Goal: Information Seeking & Learning: Check status

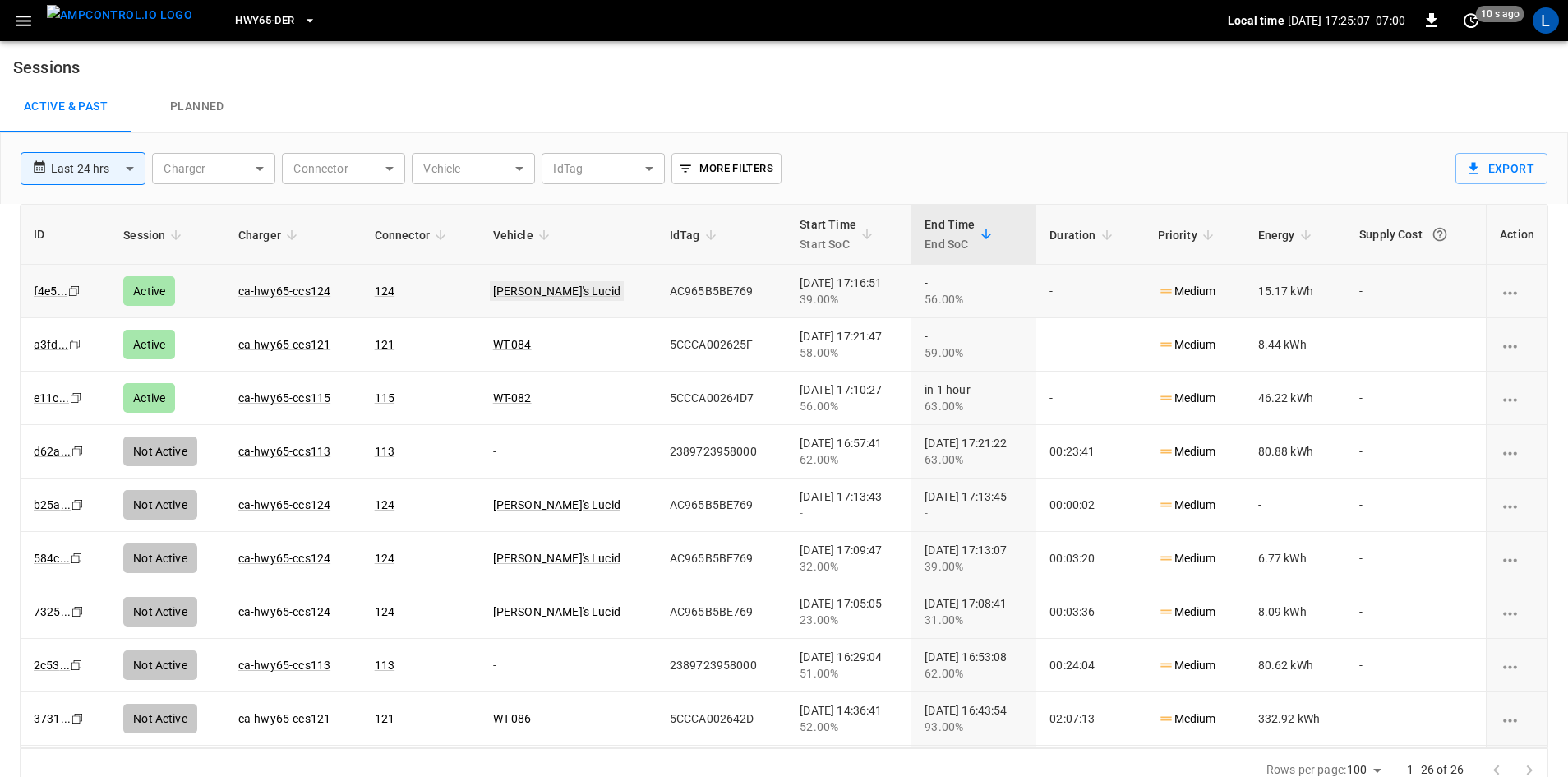
click at [541, 287] on link "[PERSON_NAME]'s Lucid" at bounding box center [557, 290] width 134 height 19
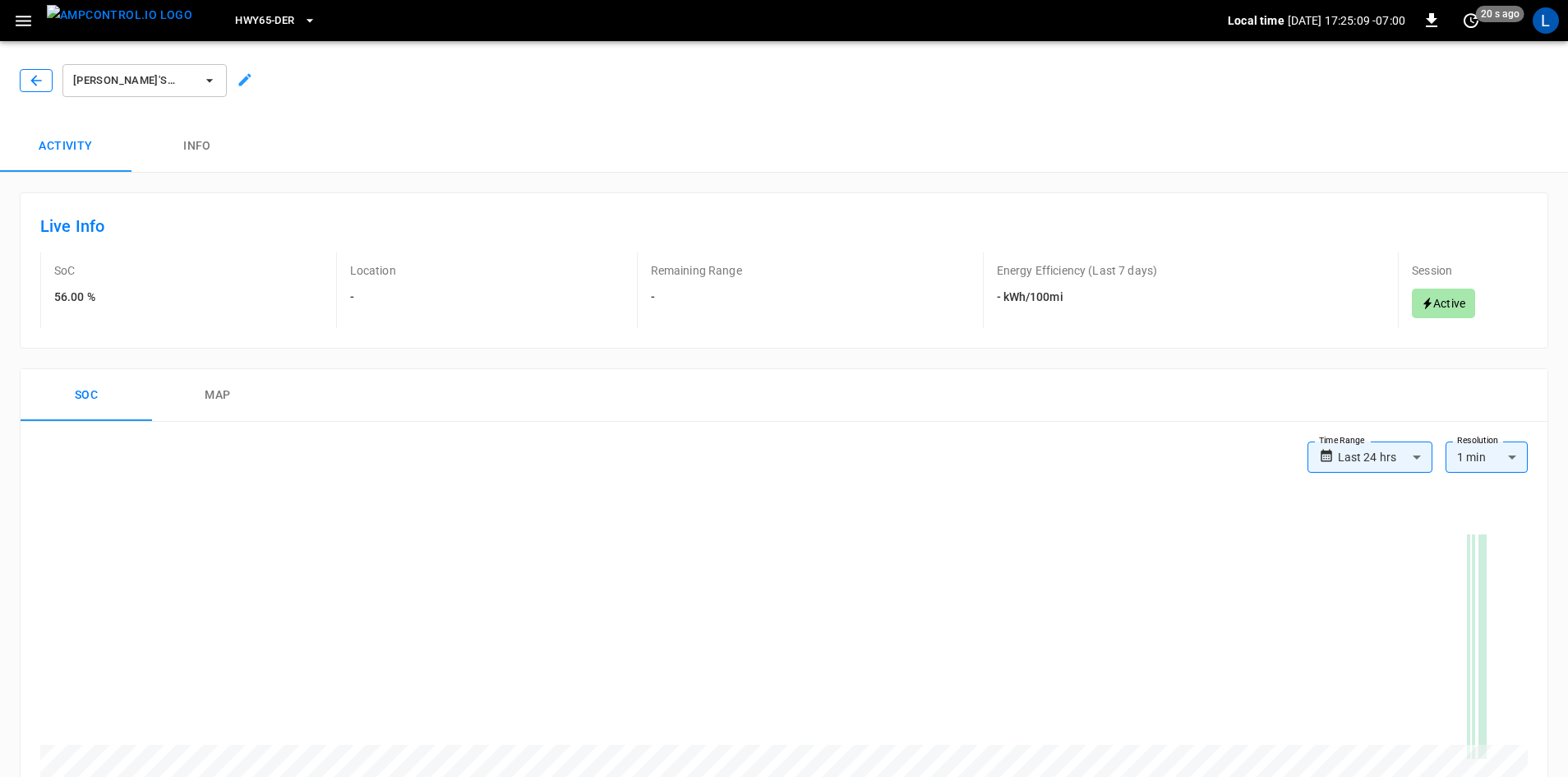
click at [33, 76] on icon "button" at bounding box center [36, 80] width 17 height 17
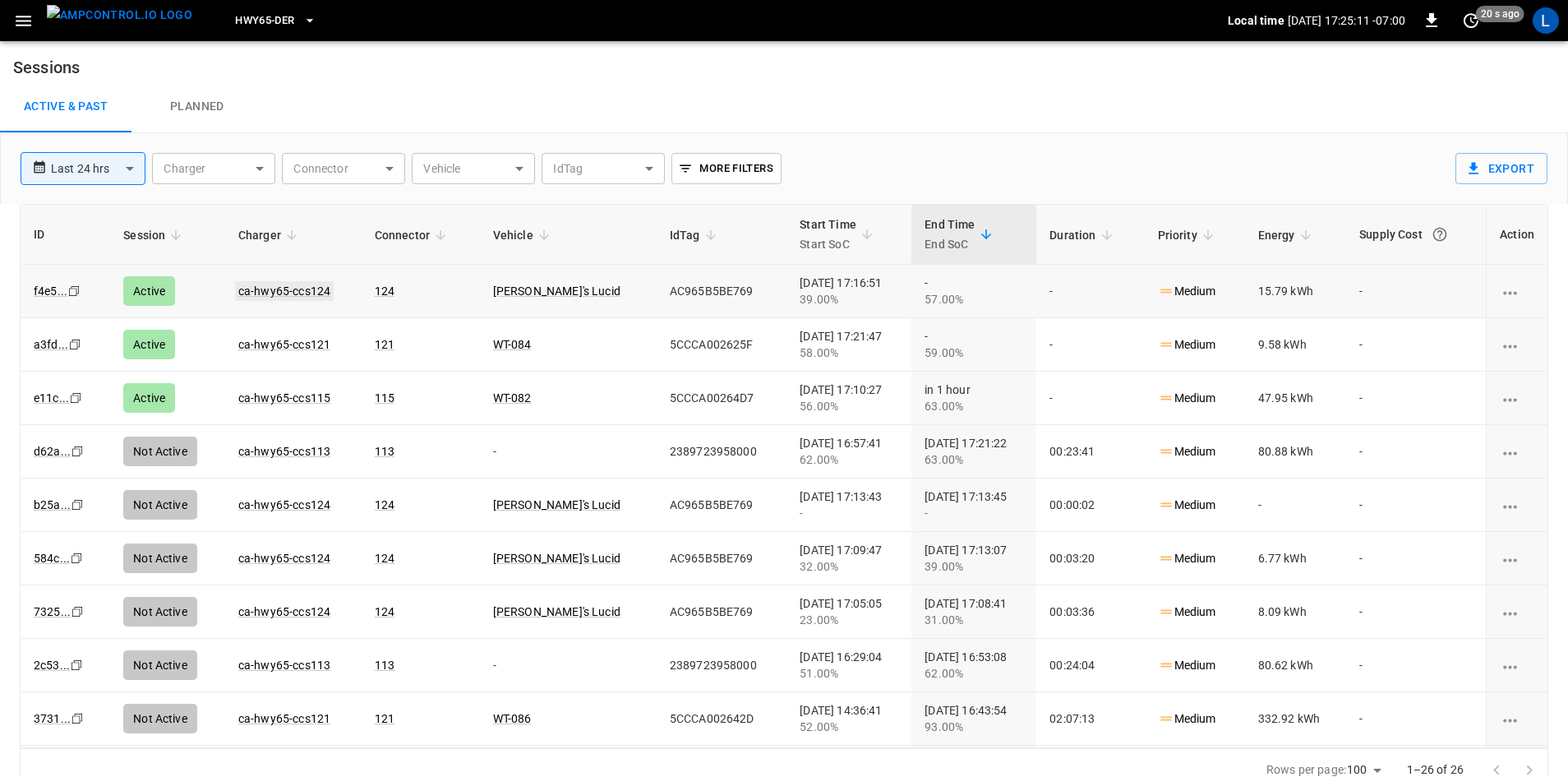
click at [300, 284] on link "ca-hwy65-ccs124" at bounding box center [284, 290] width 99 height 19
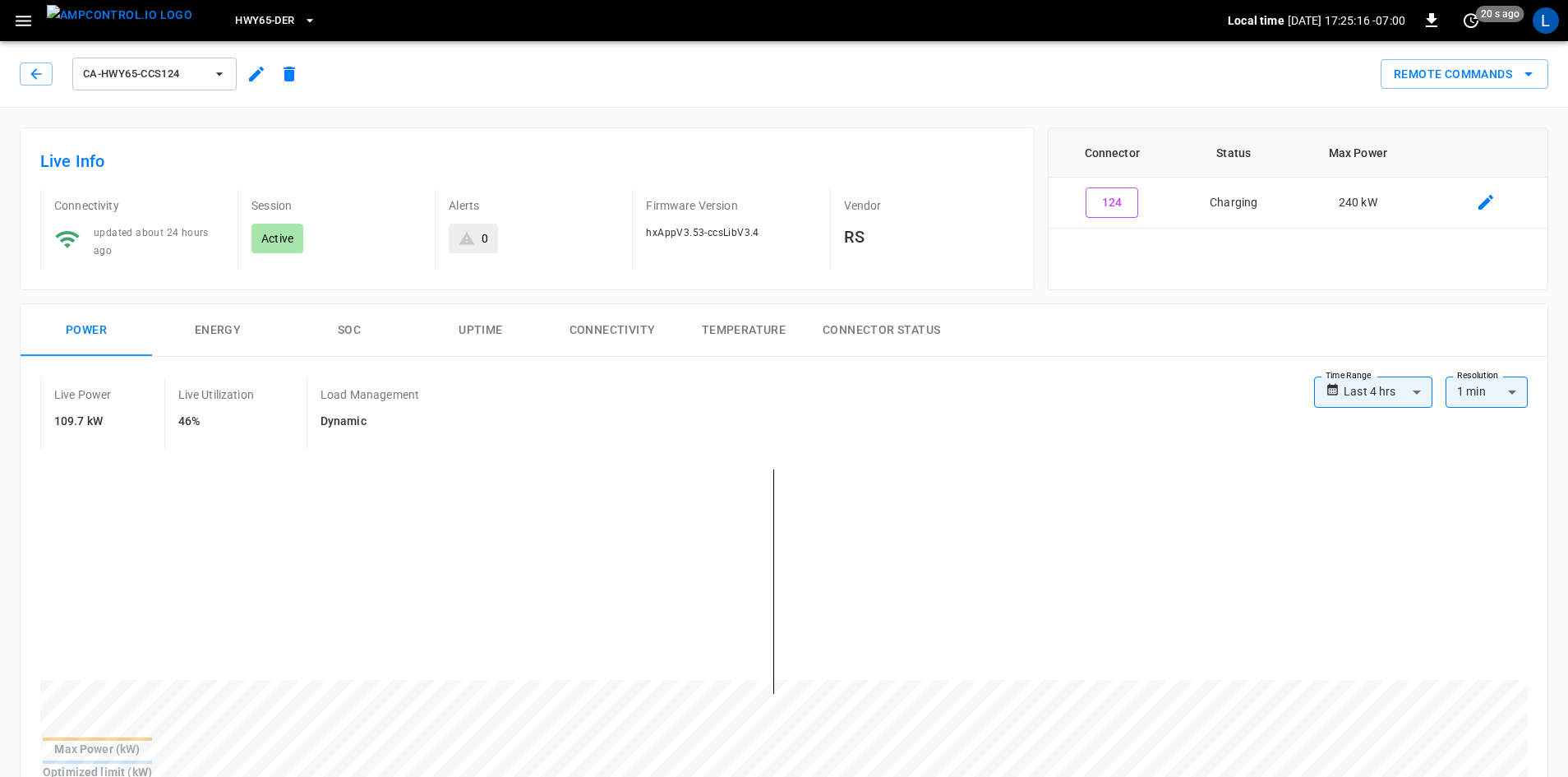
click at [344, 318] on button "SOC" at bounding box center [349, 330] width 131 height 53
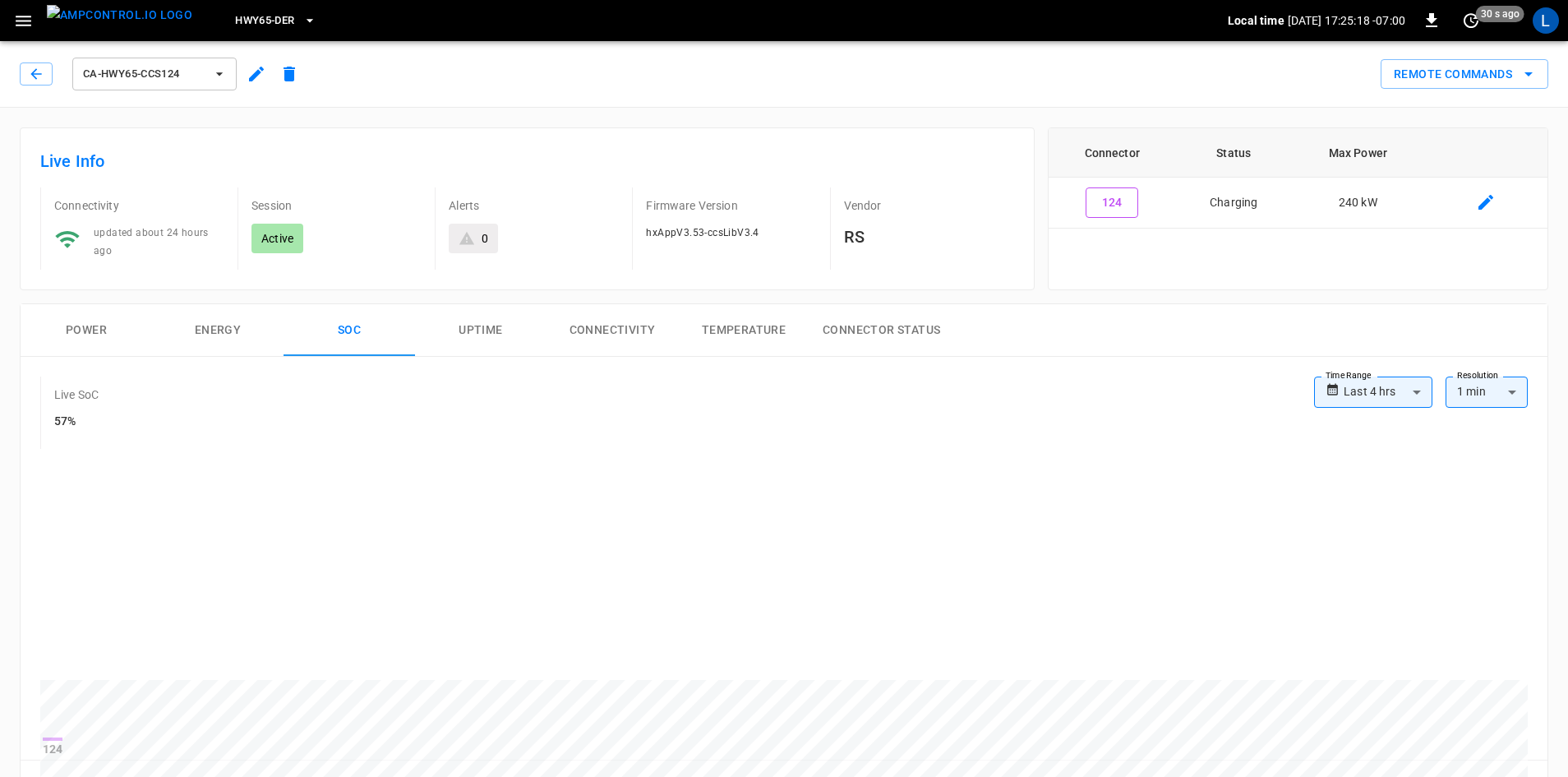
click at [89, 333] on button "Power" at bounding box center [86, 330] width 131 height 53
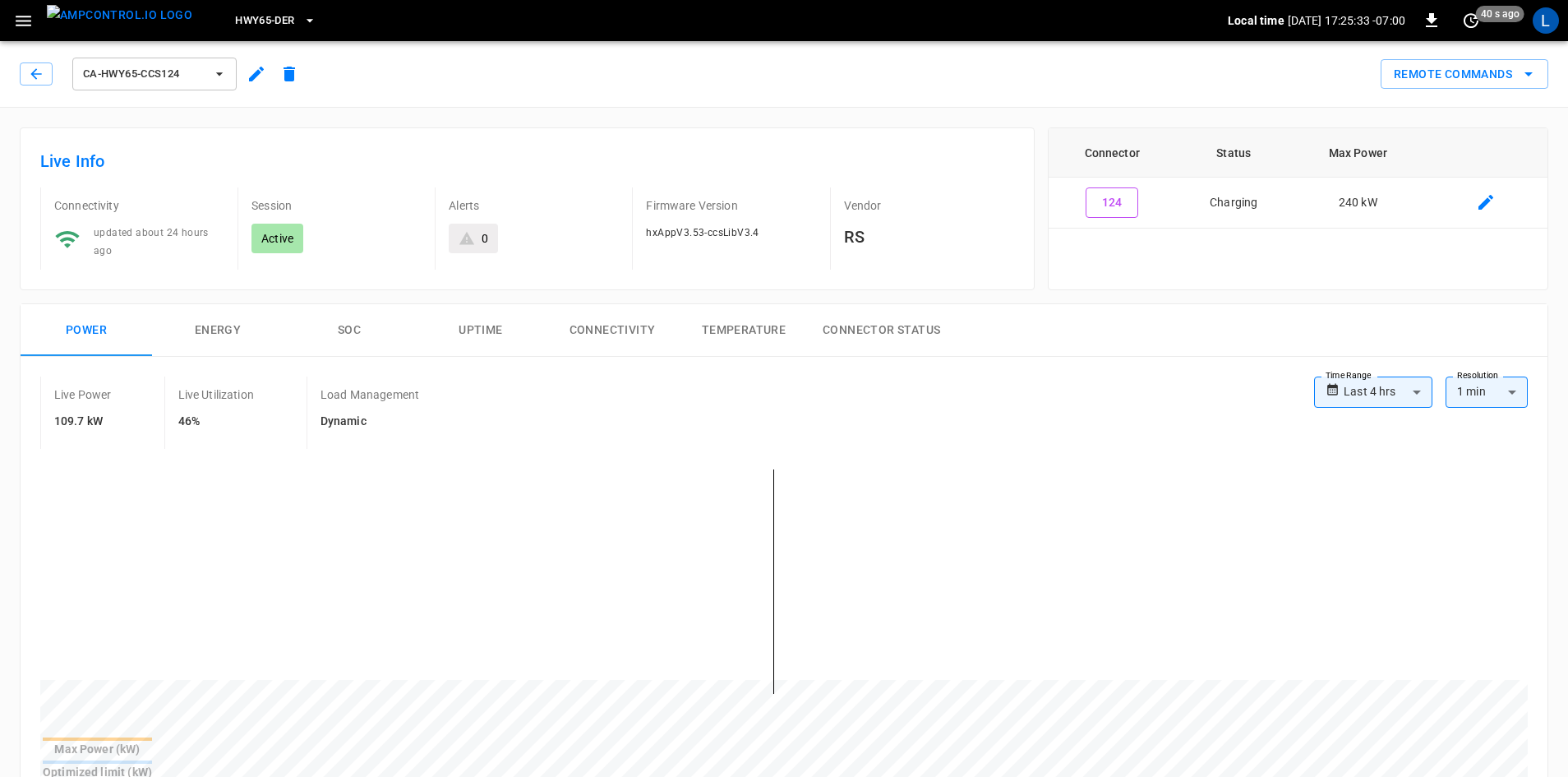
click at [351, 327] on button "SOC" at bounding box center [349, 330] width 131 height 53
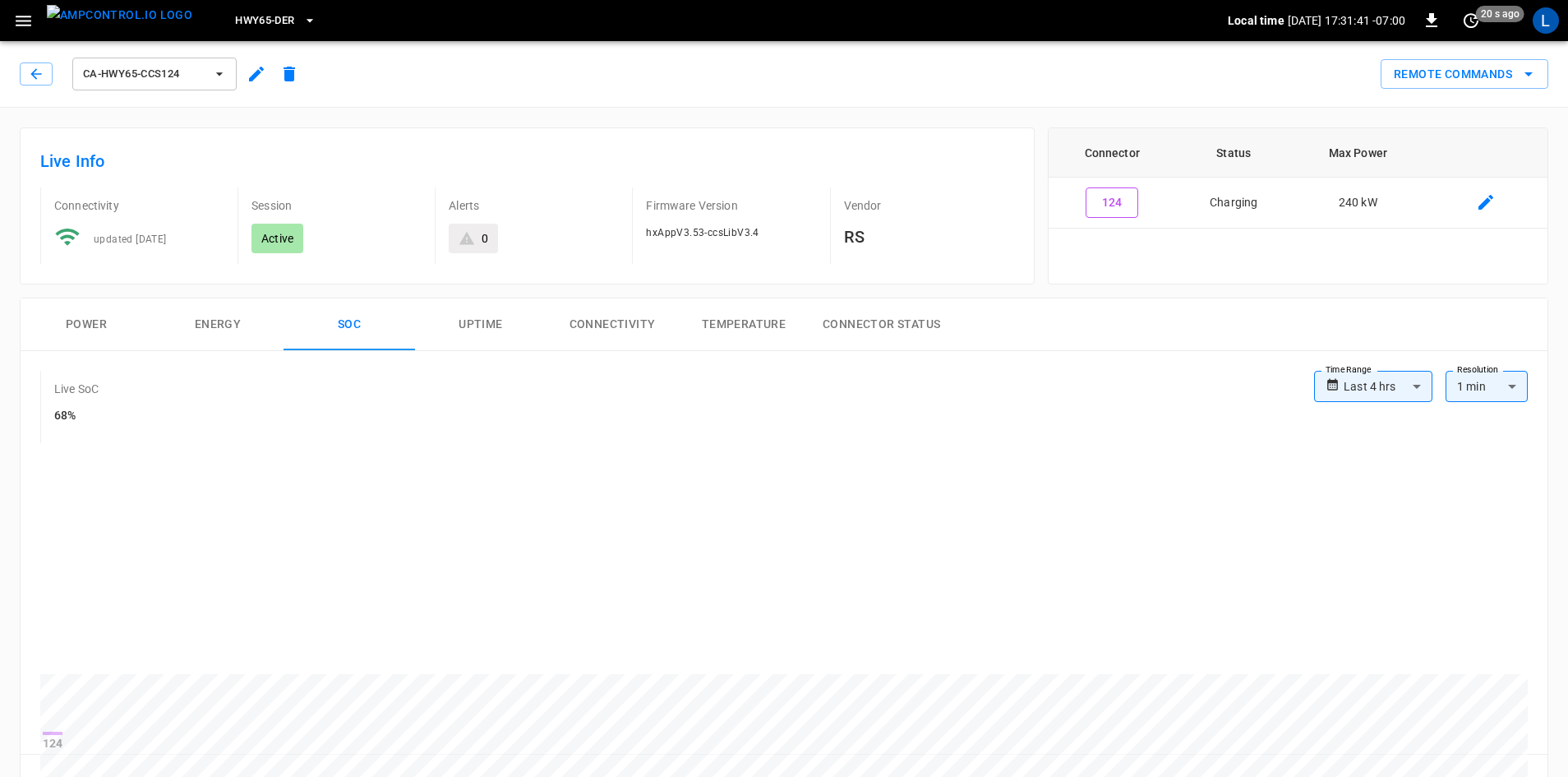
click at [90, 322] on button "Power" at bounding box center [86, 325] width 131 height 53
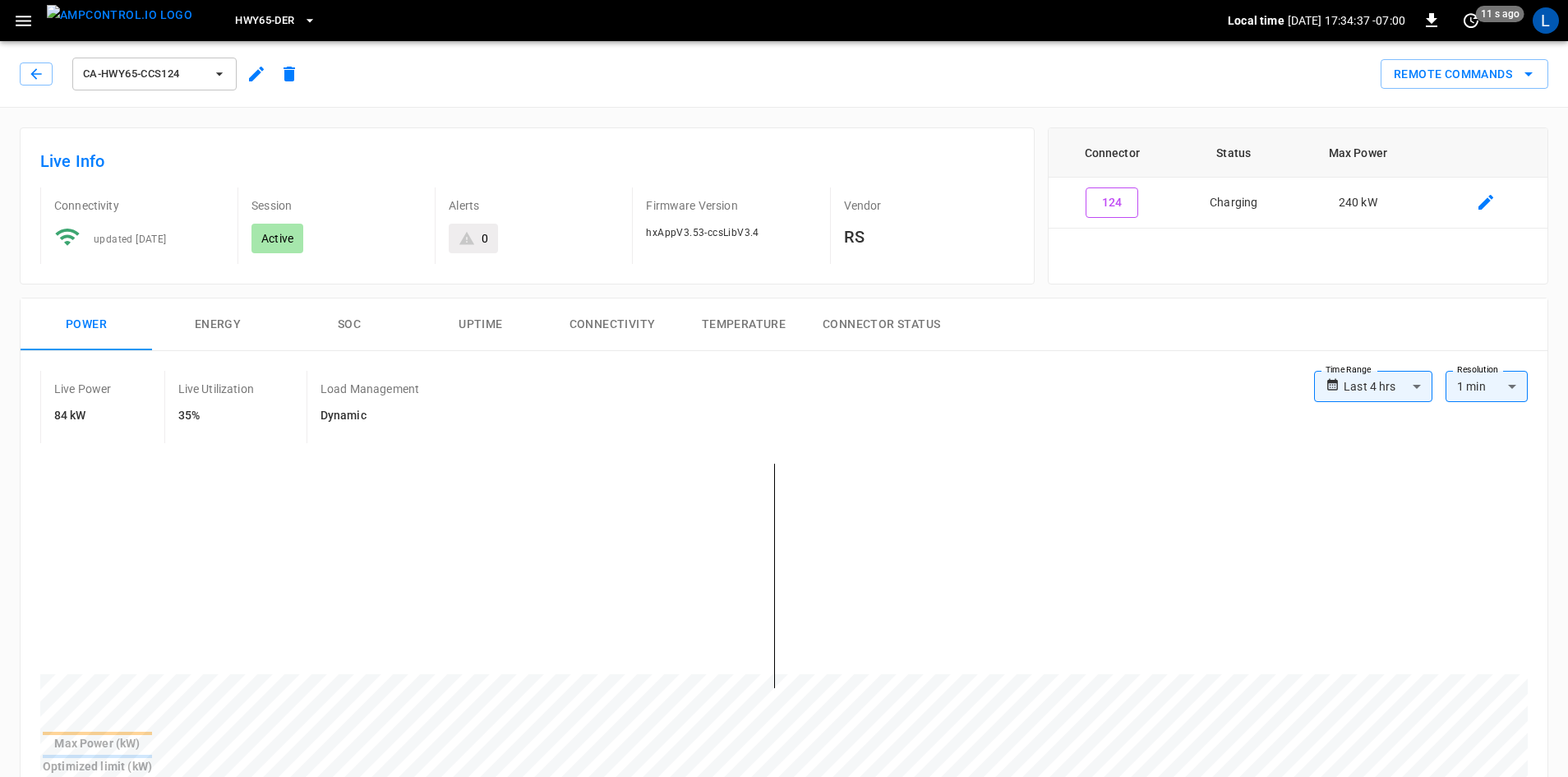
click at [342, 314] on button "SOC" at bounding box center [349, 325] width 131 height 53
click at [349, 320] on button "SOC" at bounding box center [349, 325] width 131 height 53
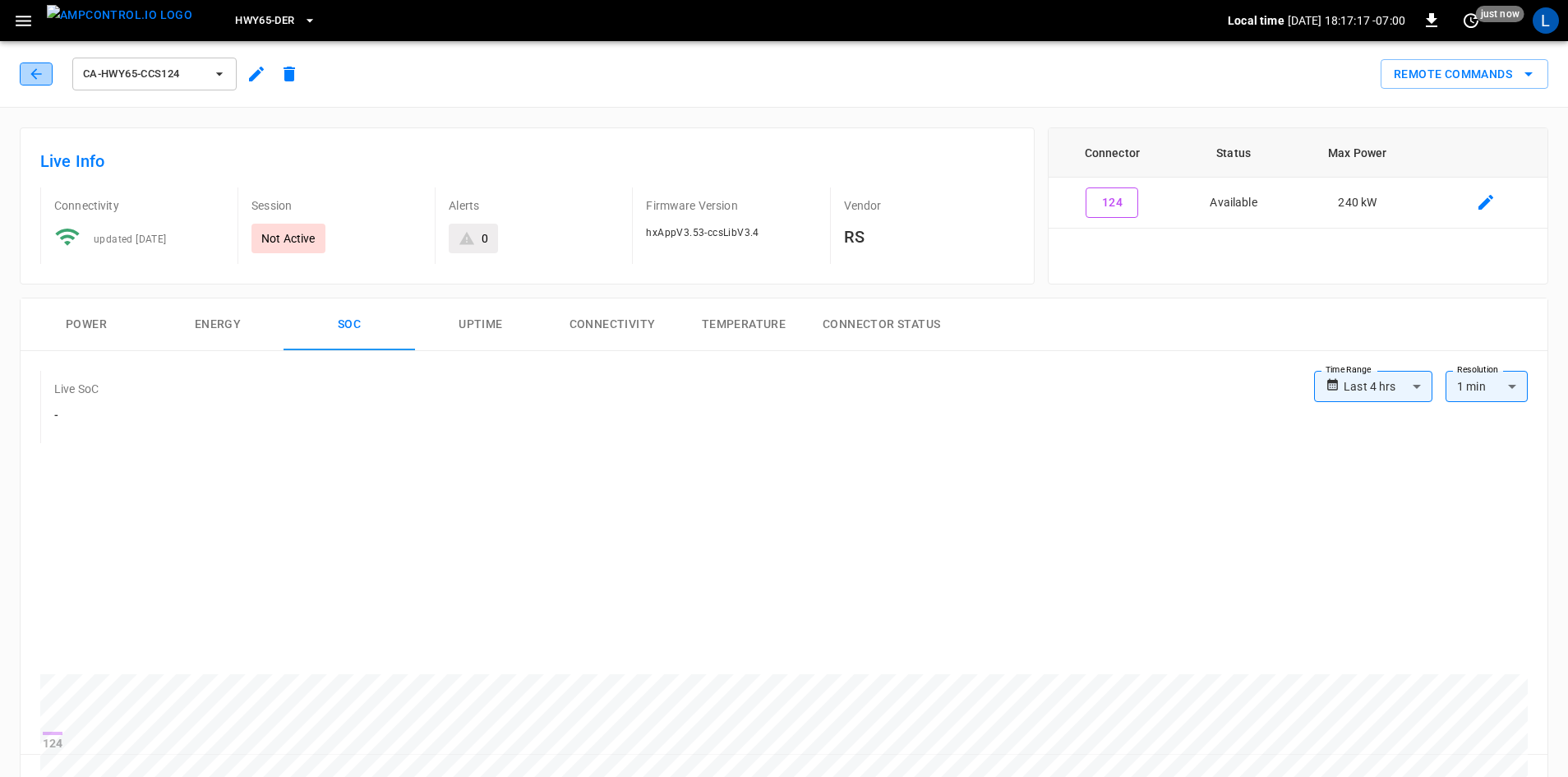
click at [32, 81] on icon "button" at bounding box center [36, 74] width 17 height 17
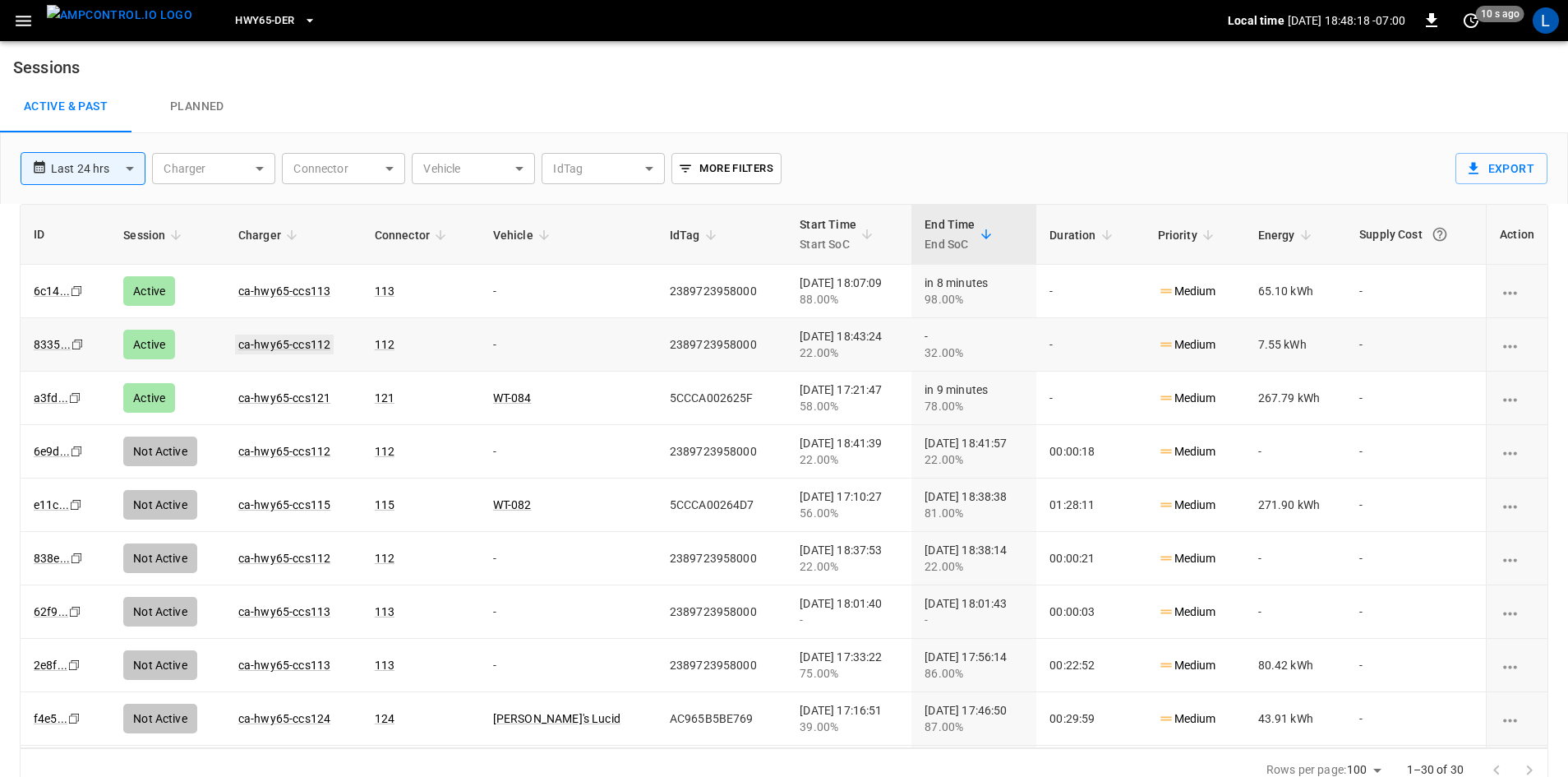
click at [298, 348] on link "ca-hwy65-ccs112" at bounding box center [284, 344] width 99 height 19
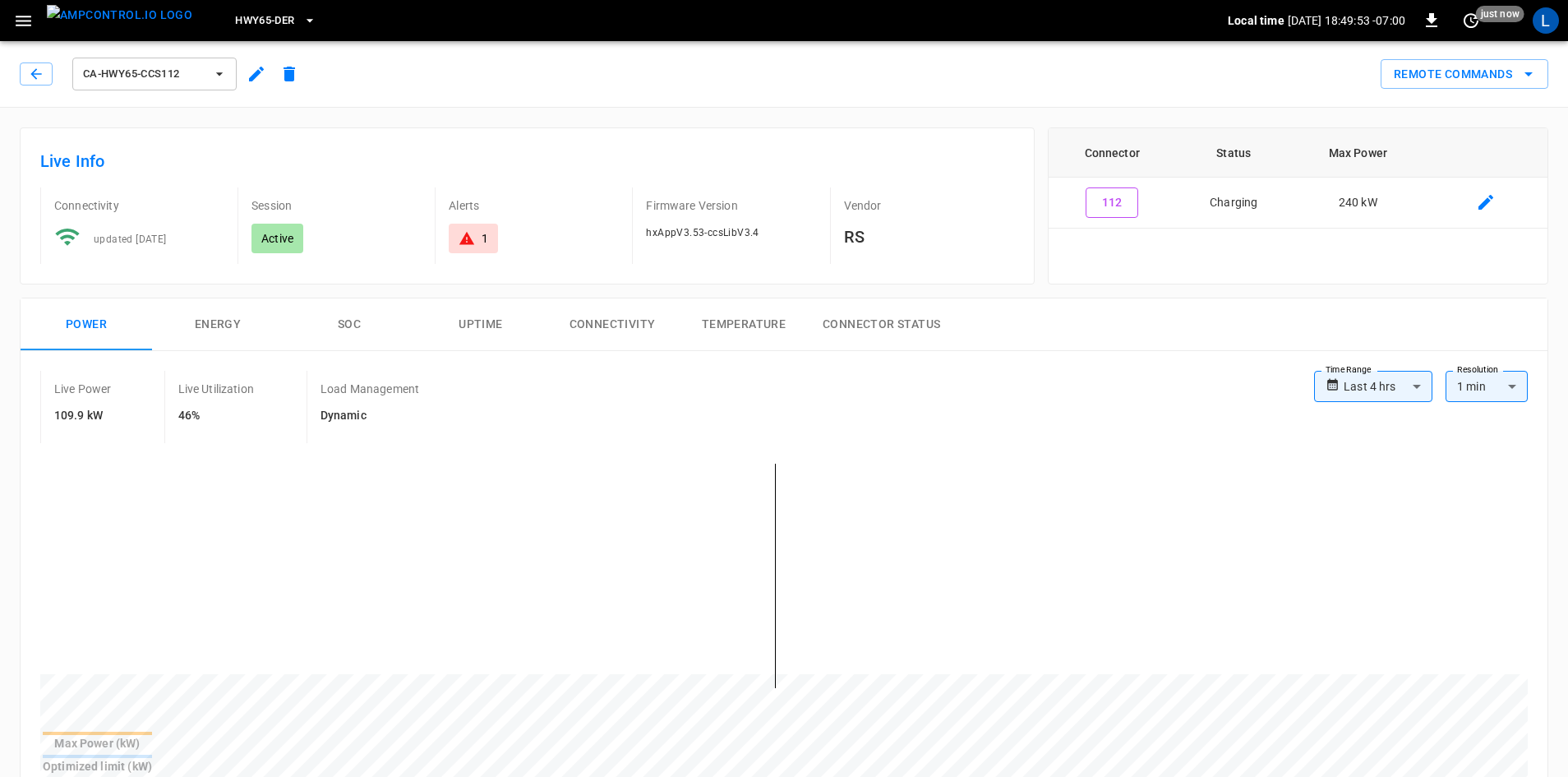
click at [353, 329] on button "SOC" at bounding box center [349, 325] width 131 height 53
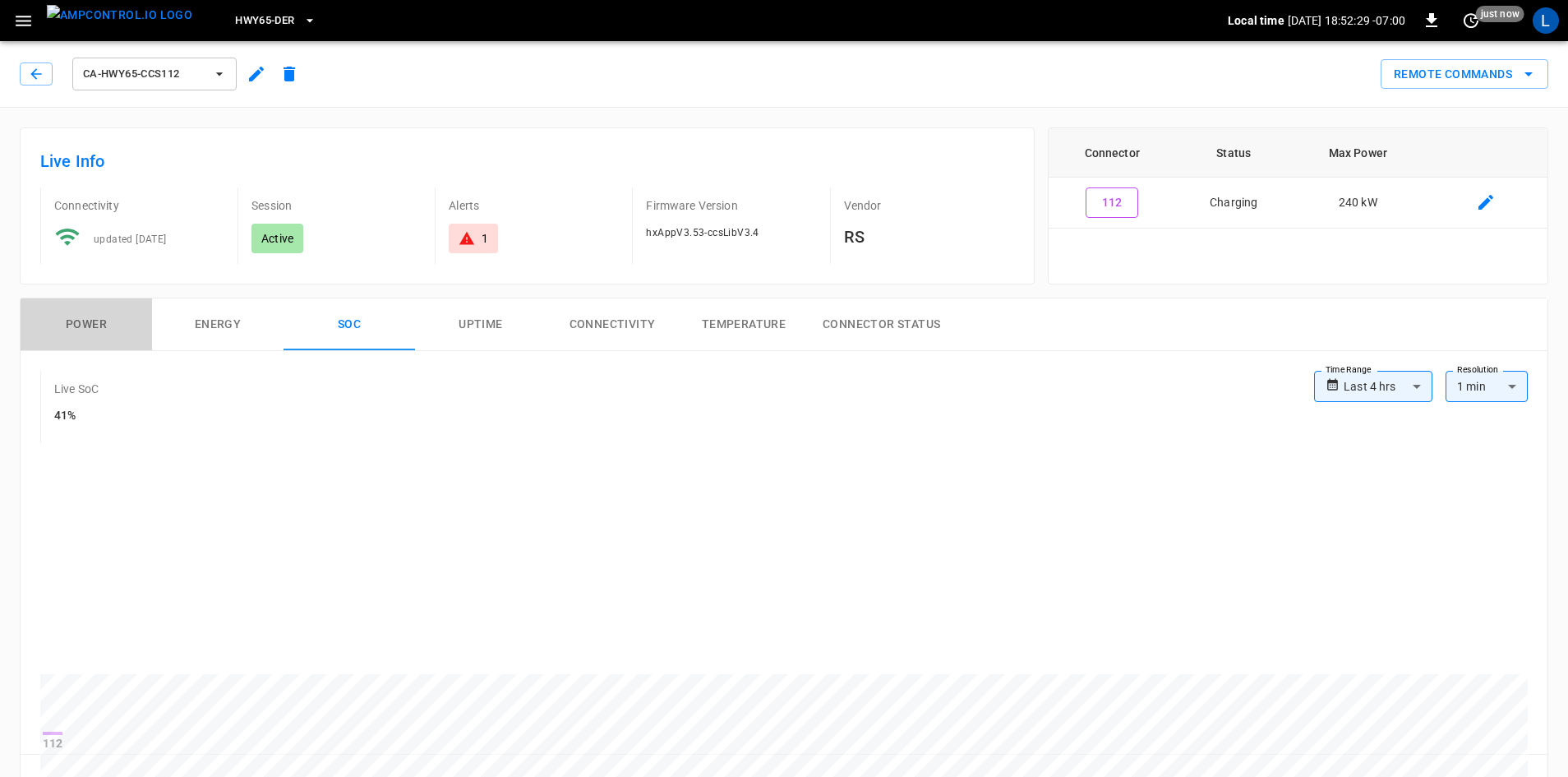
click at [83, 324] on button "Power" at bounding box center [86, 325] width 131 height 53
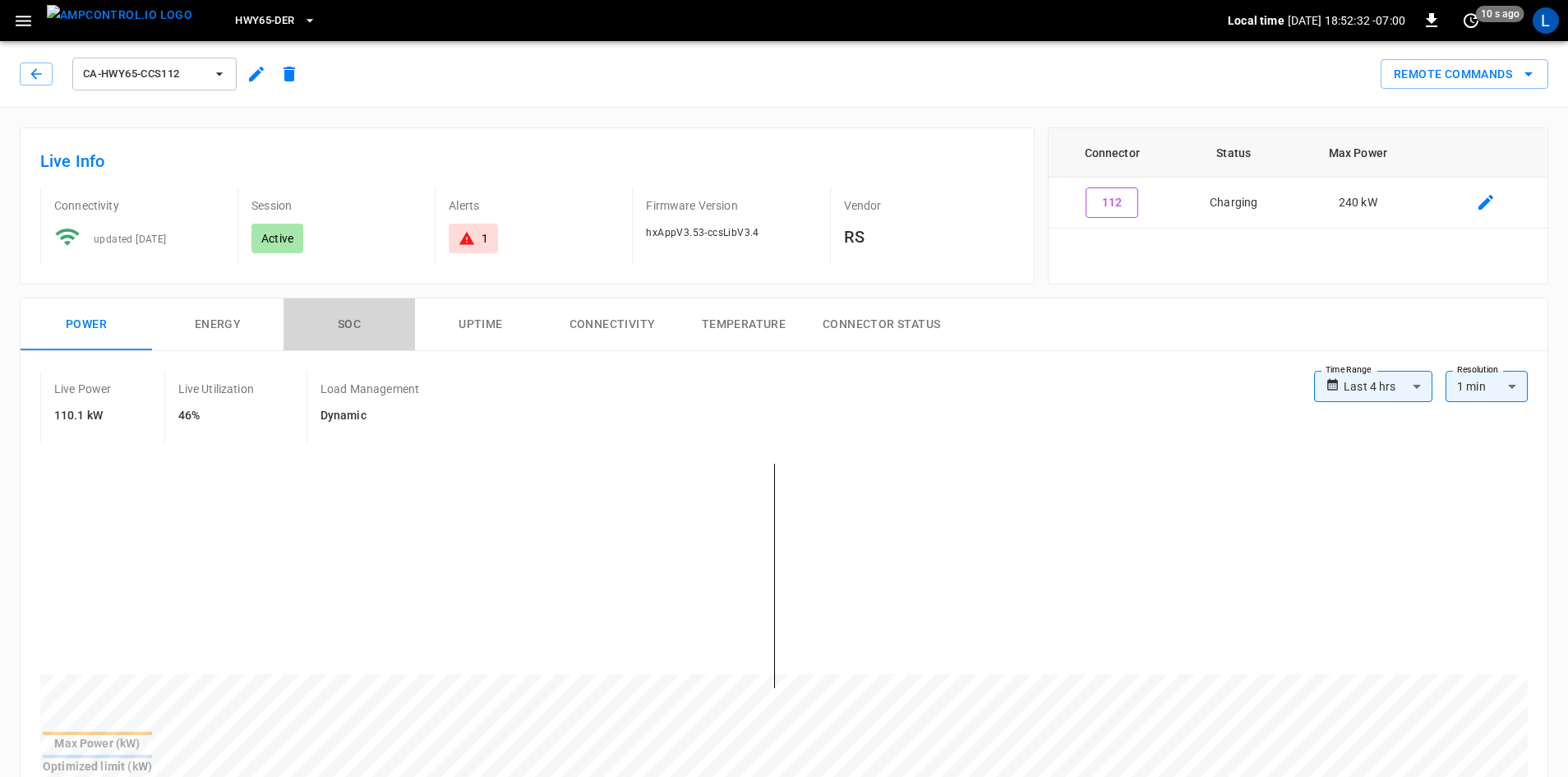
click at [357, 327] on button "SOC" at bounding box center [349, 325] width 131 height 53
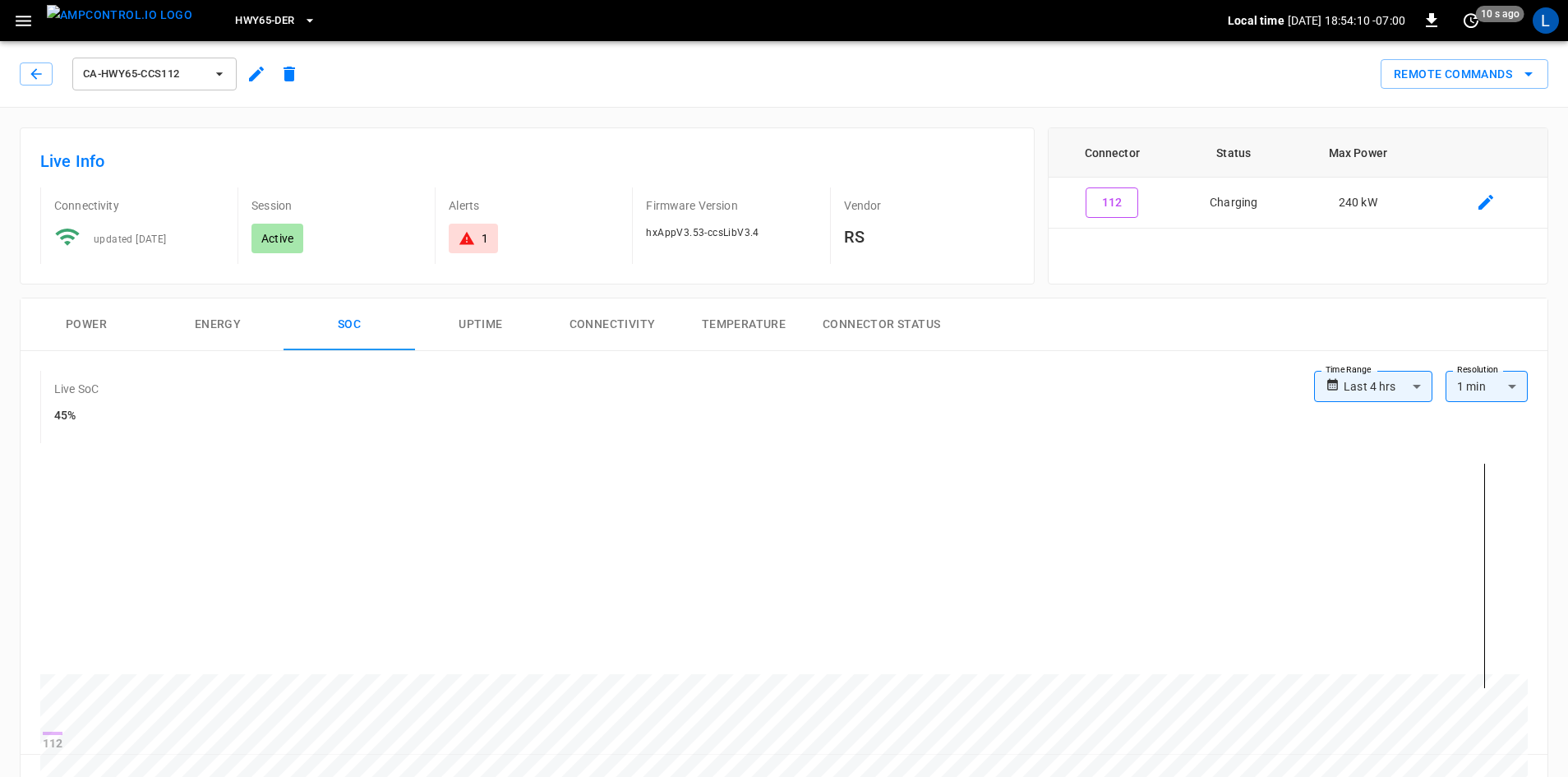
click at [93, 329] on button "Power" at bounding box center [86, 325] width 131 height 53
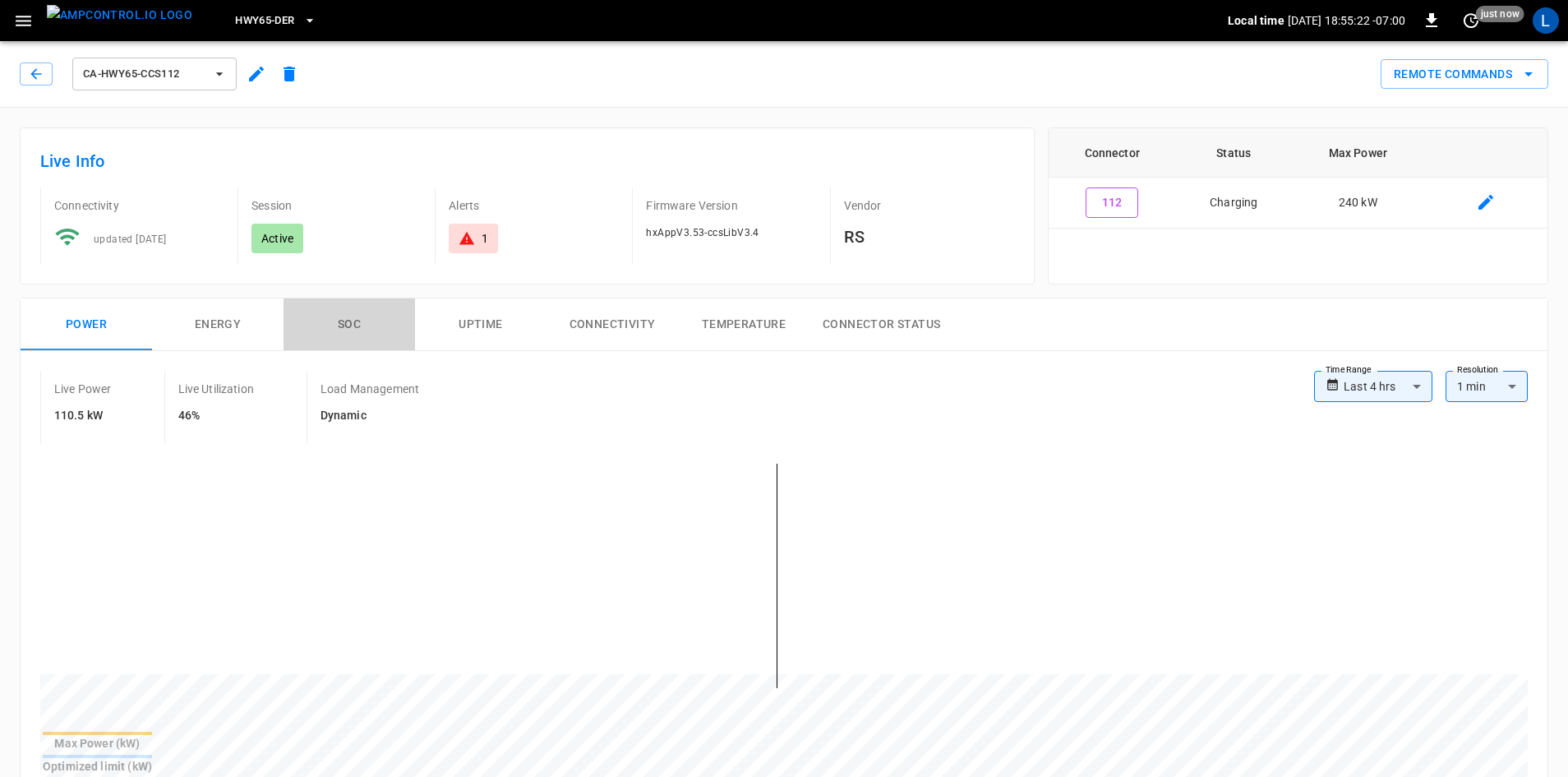
click at [347, 326] on button "SOC" at bounding box center [349, 325] width 131 height 53
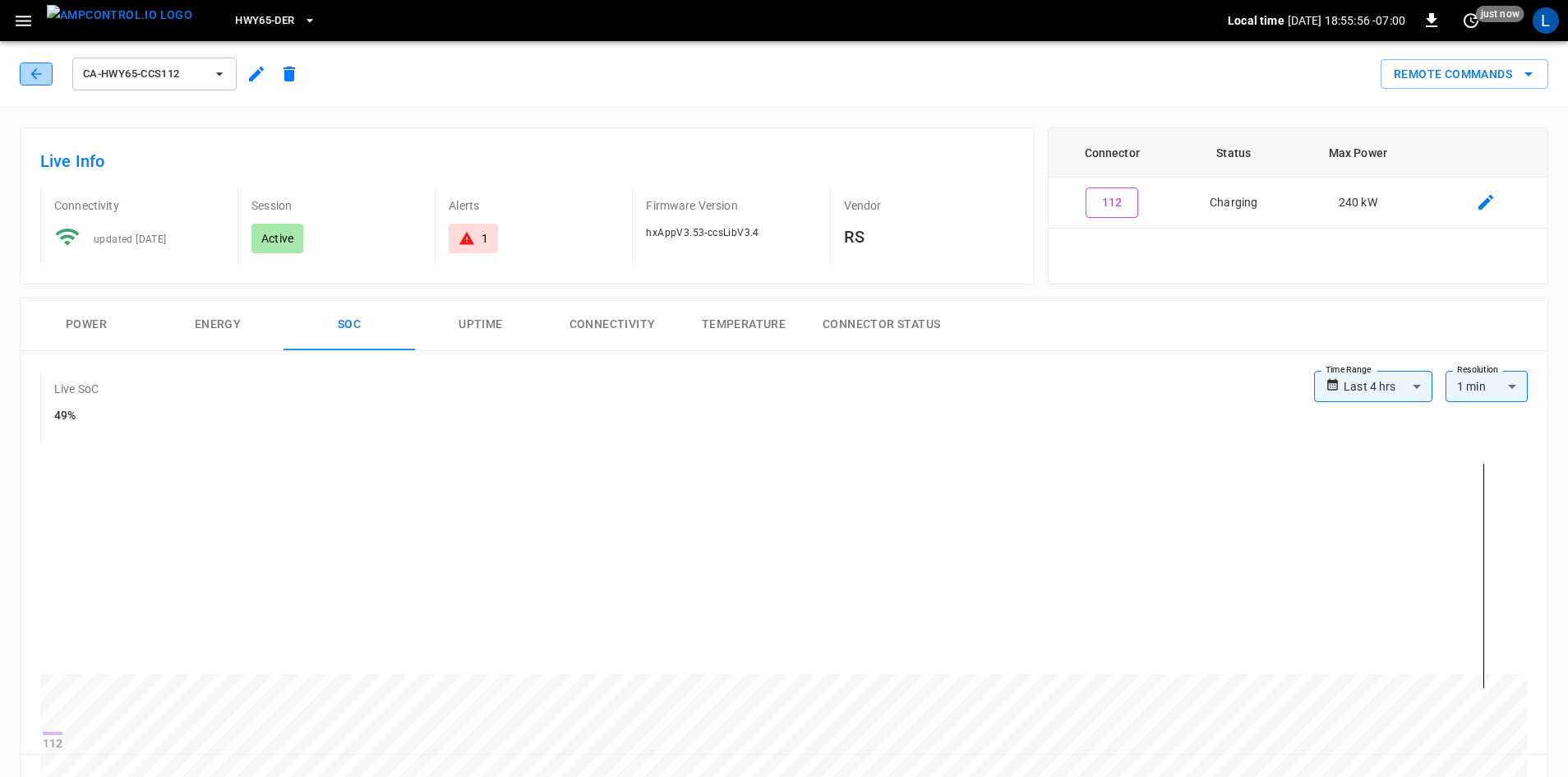
click at [46, 69] on button "button" at bounding box center [36, 74] width 33 height 23
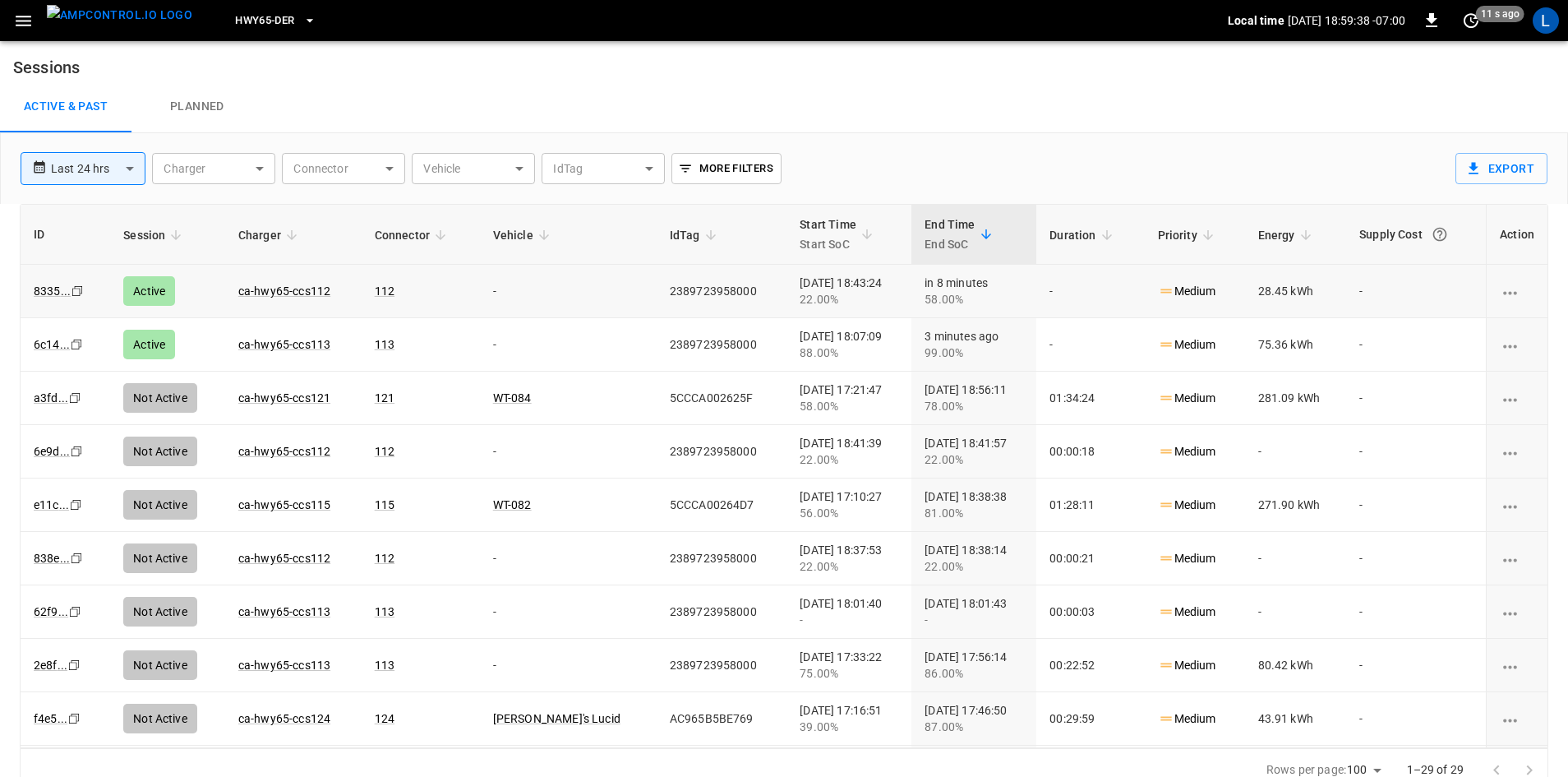
click at [276, 279] on td "ca-hwy65-ccs112" at bounding box center [294, 291] width 137 height 54
click at [284, 291] on link "ca-hwy65-ccs112" at bounding box center [284, 290] width 99 height 19
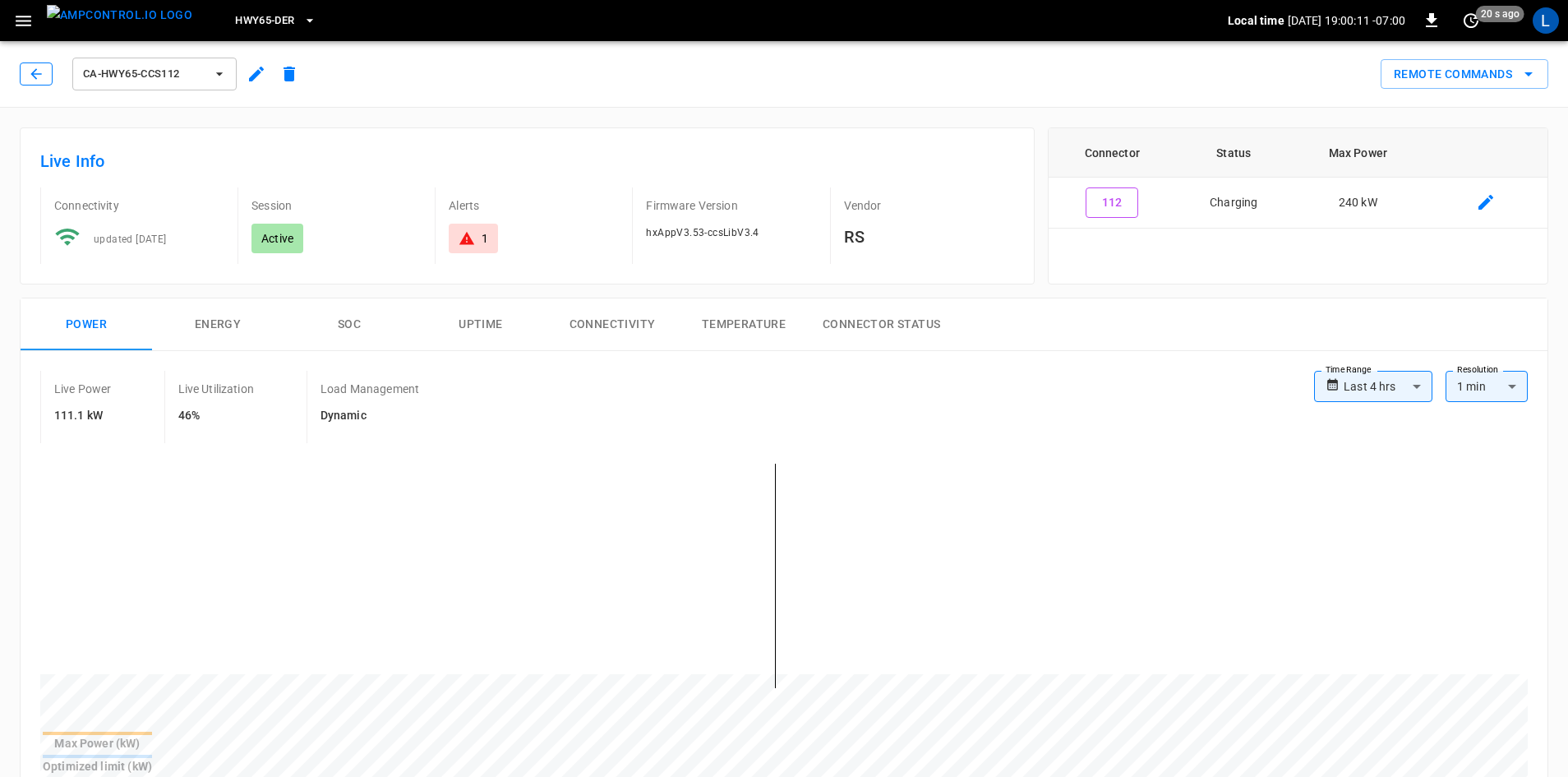
click at [35, 74] on icon "button" at bounding box center [36, 74] width 11 height 11
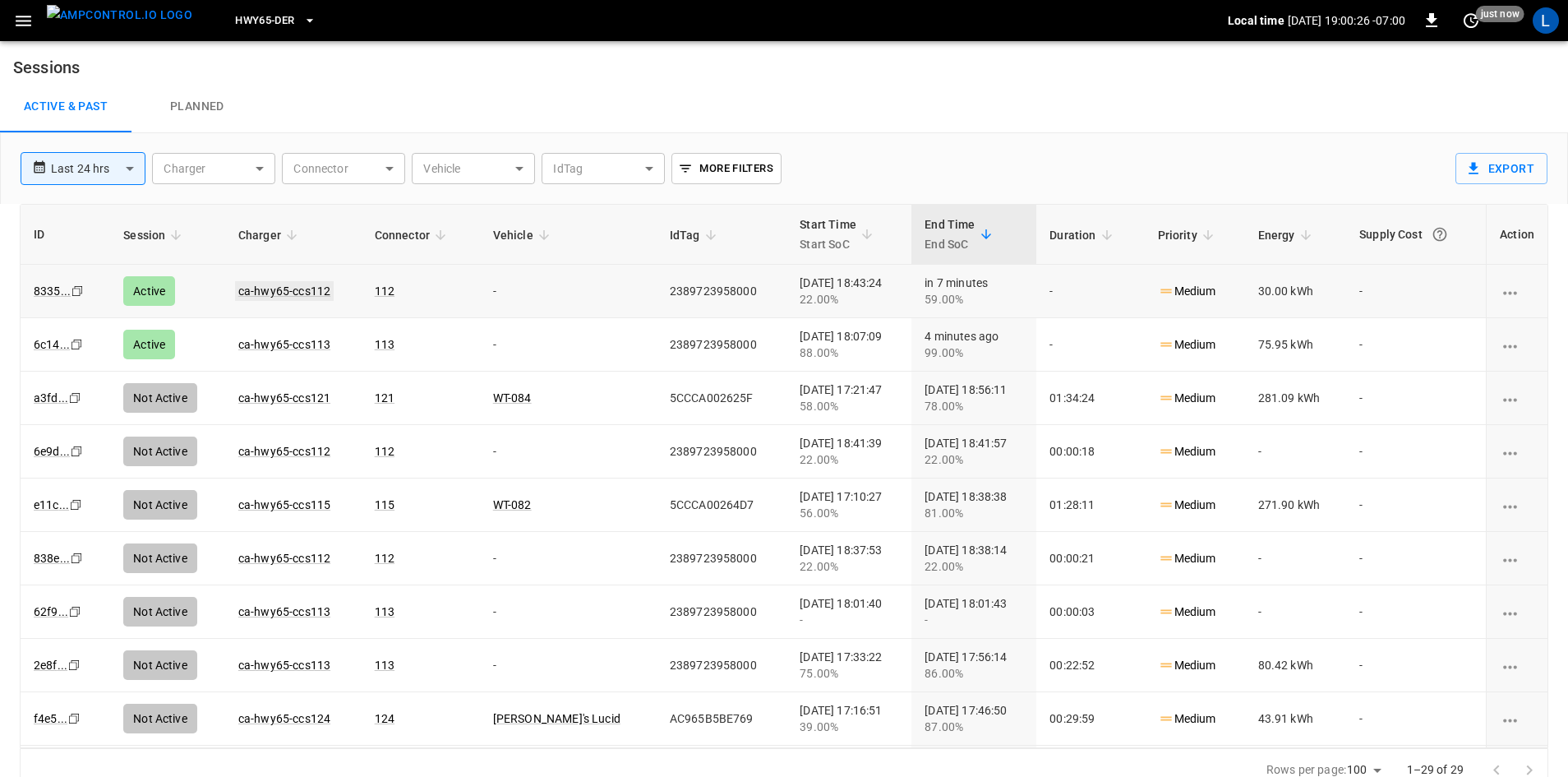
click at [270, 288] on link "ca-hwy65-ccs112" at bounding box center [284, 290] width 99 height 19
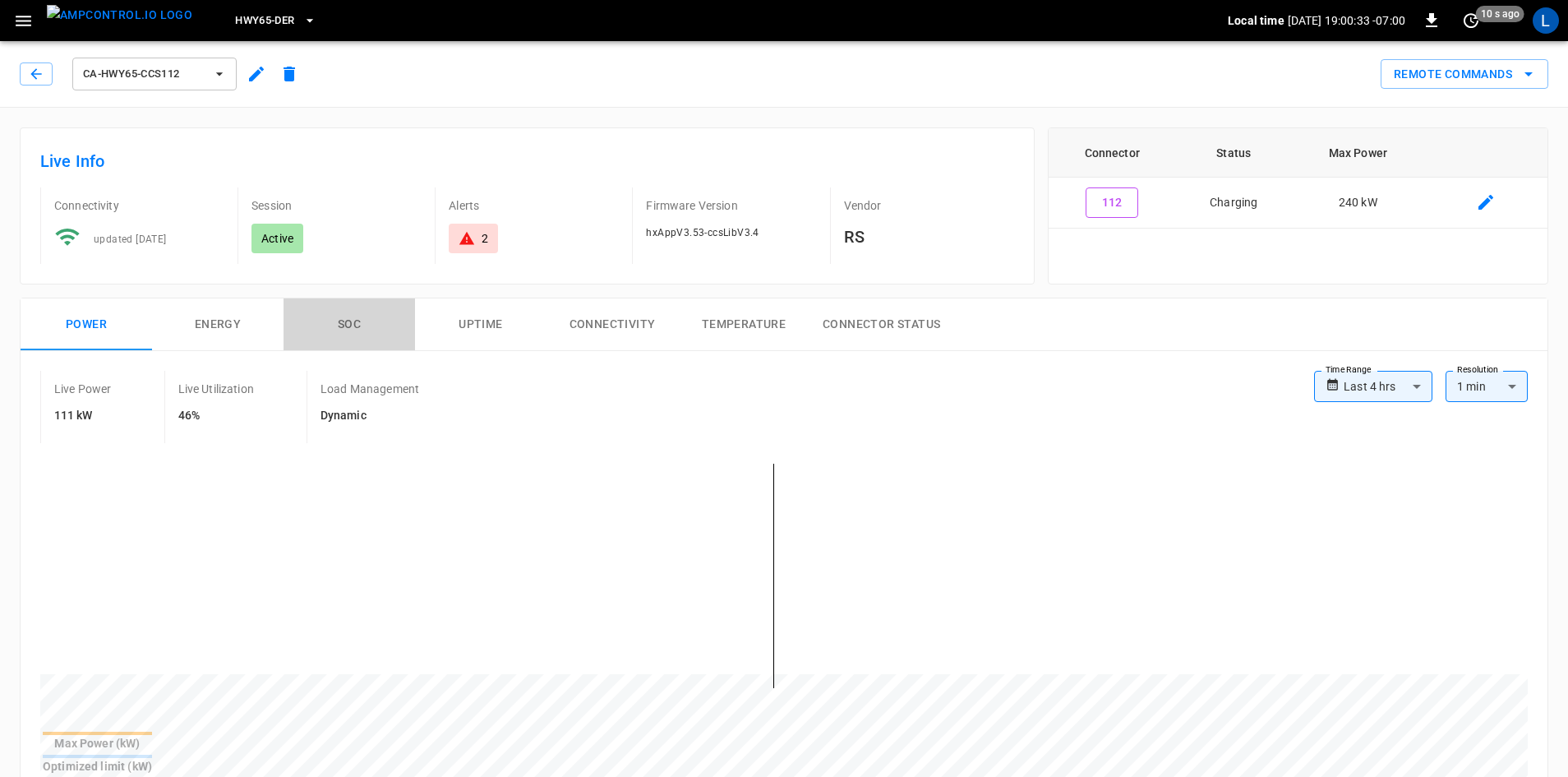
click at [355, 327] on button "SOC" at bounding box center [349, 325] width 131 height 53
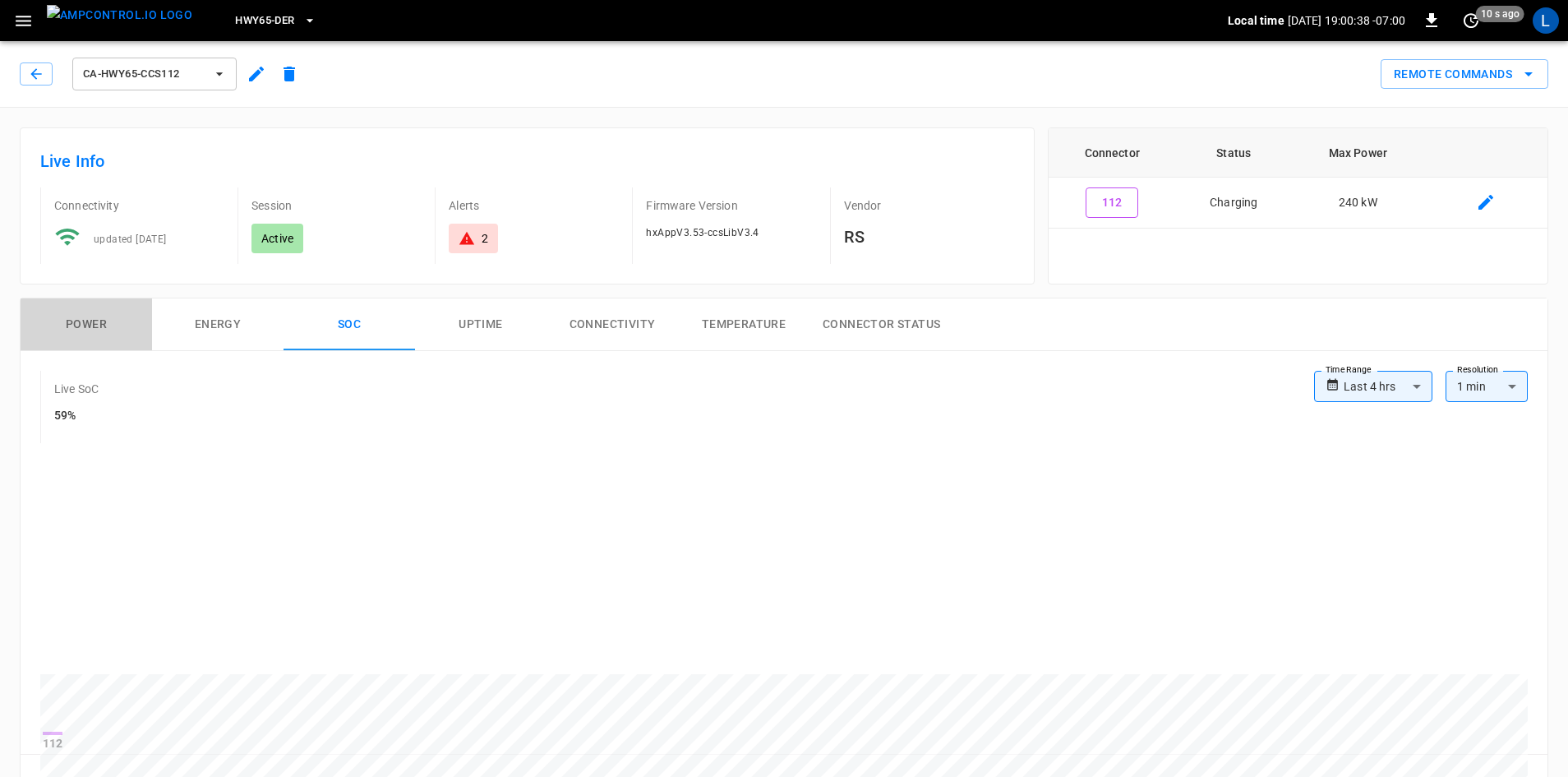
click at [97, 328] on button "Power" at bounding box center [86, 325] width 131 height 53
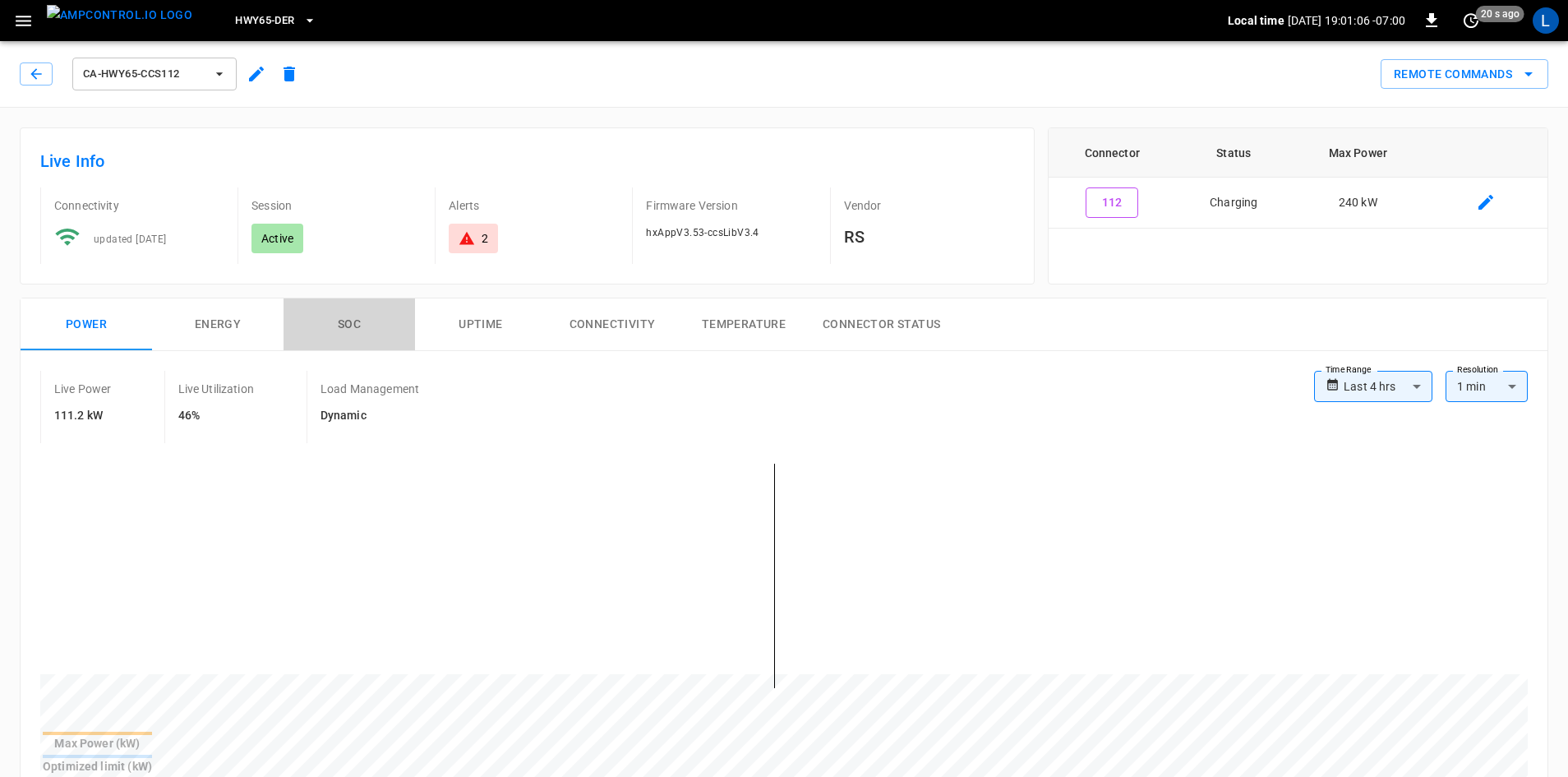
click at [346, 319] on button "SOC" at bounding box center [349, 325] width 131 height 53
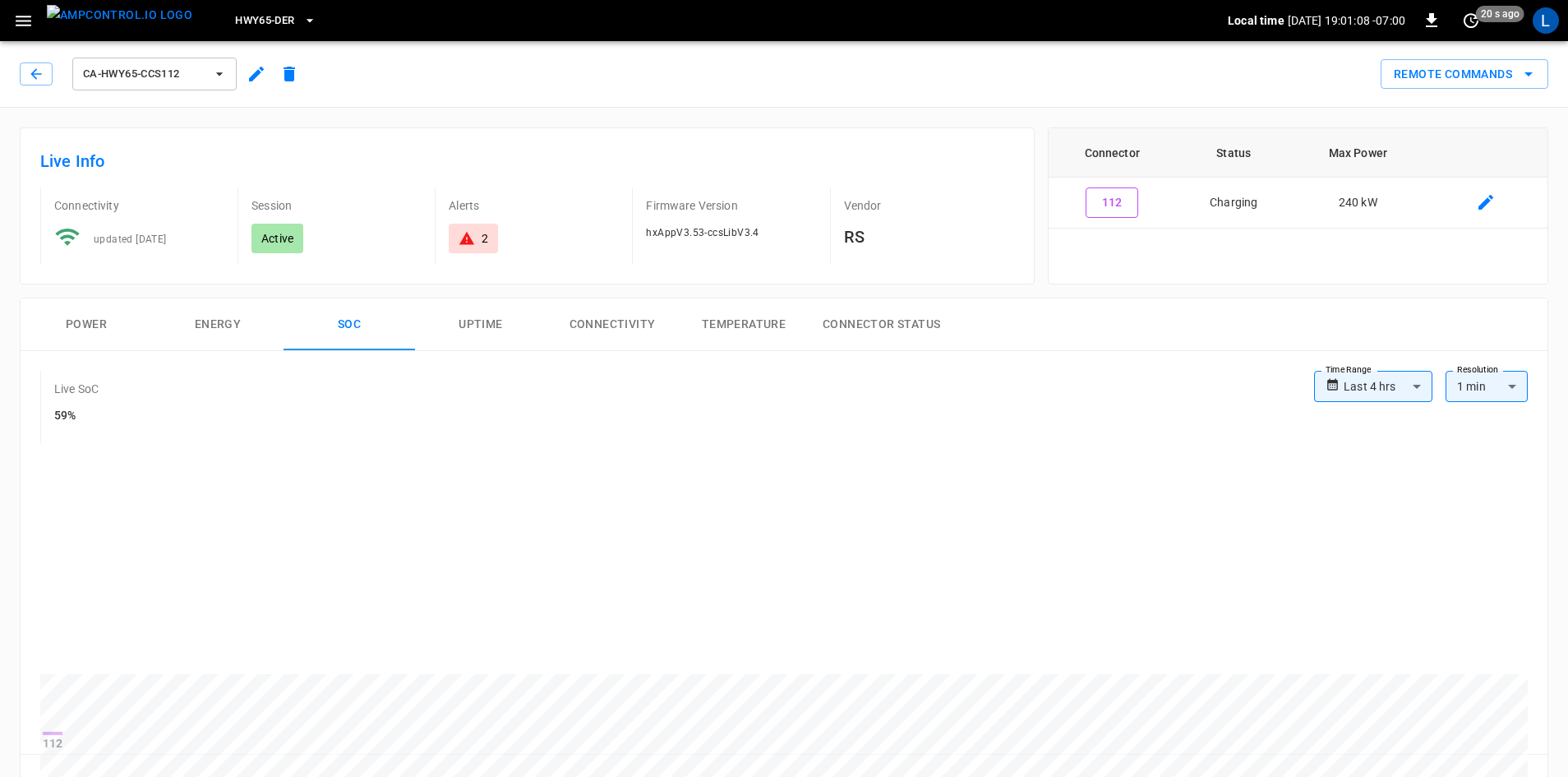
click at [87, 322] on button "Power" at bounding box center [86, 325] width 131 height 53
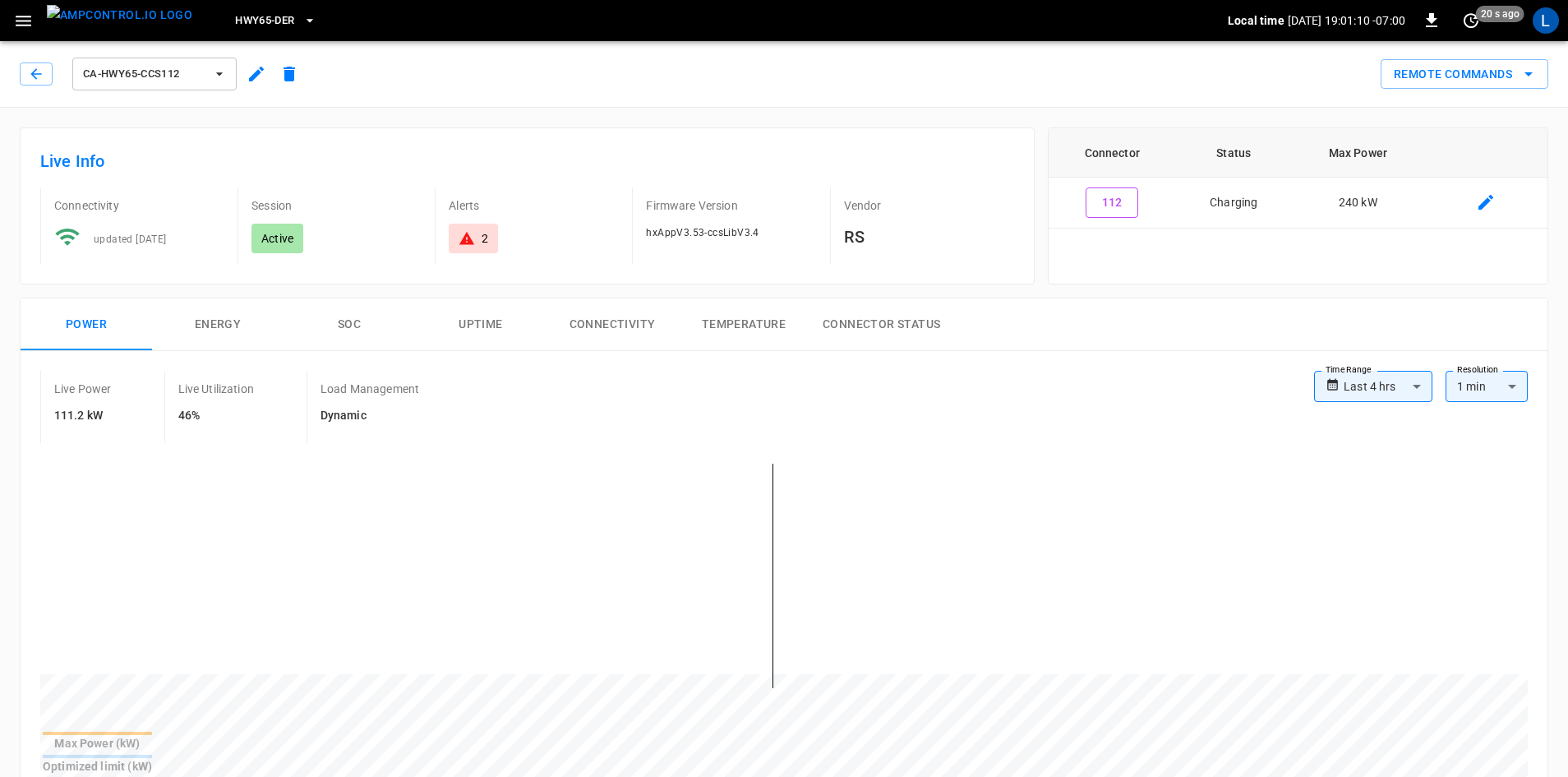
click at [353, 313] on button "SOC" at bounding box center [349, 325] width 131 height 53
click at [353, 331] on button "SOC" at bounding box center [349, 325] width 131 height 53
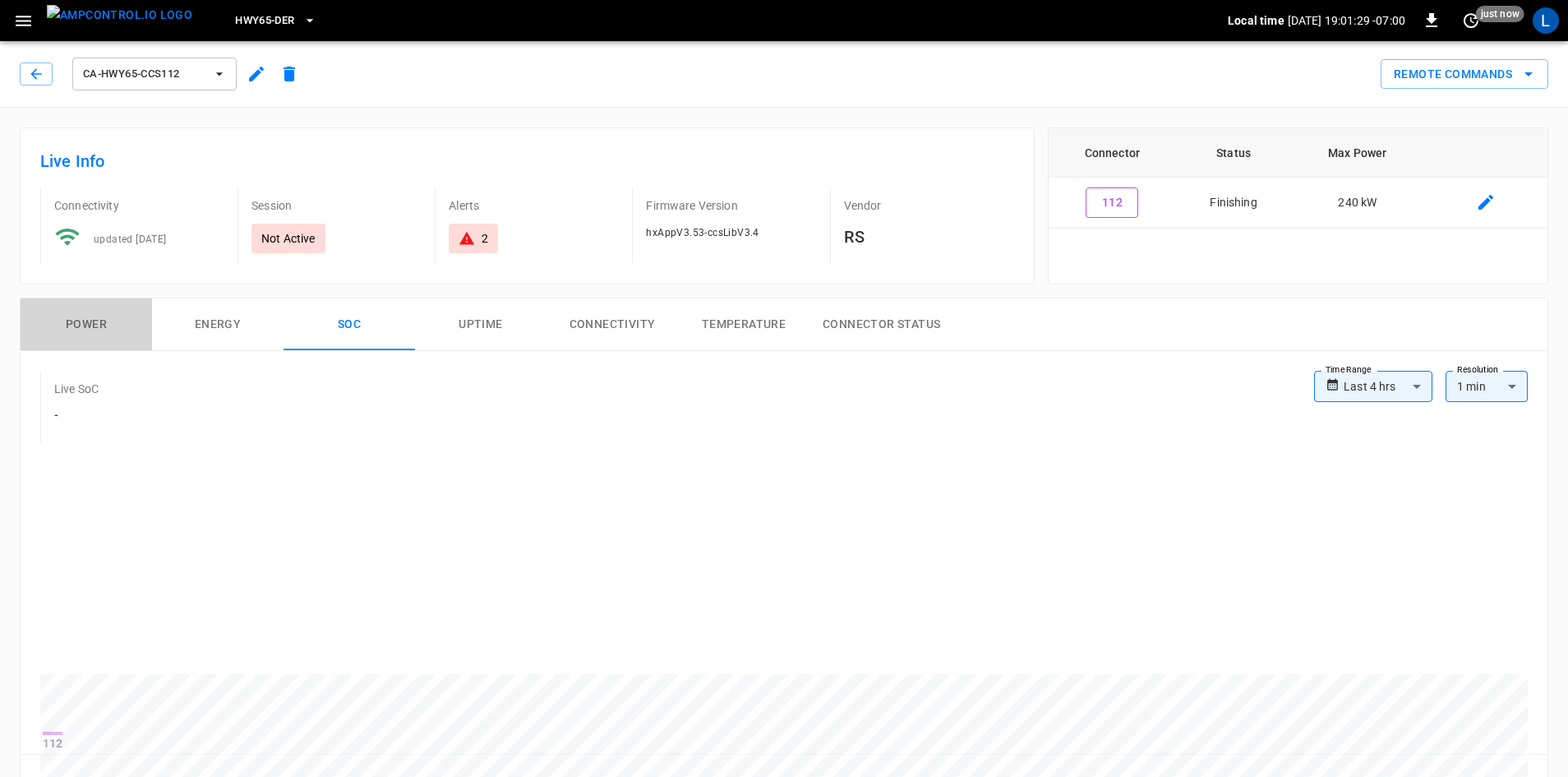
click at [106, 324] on button "Power" at bounding box center [86, 325] width 131 height 53
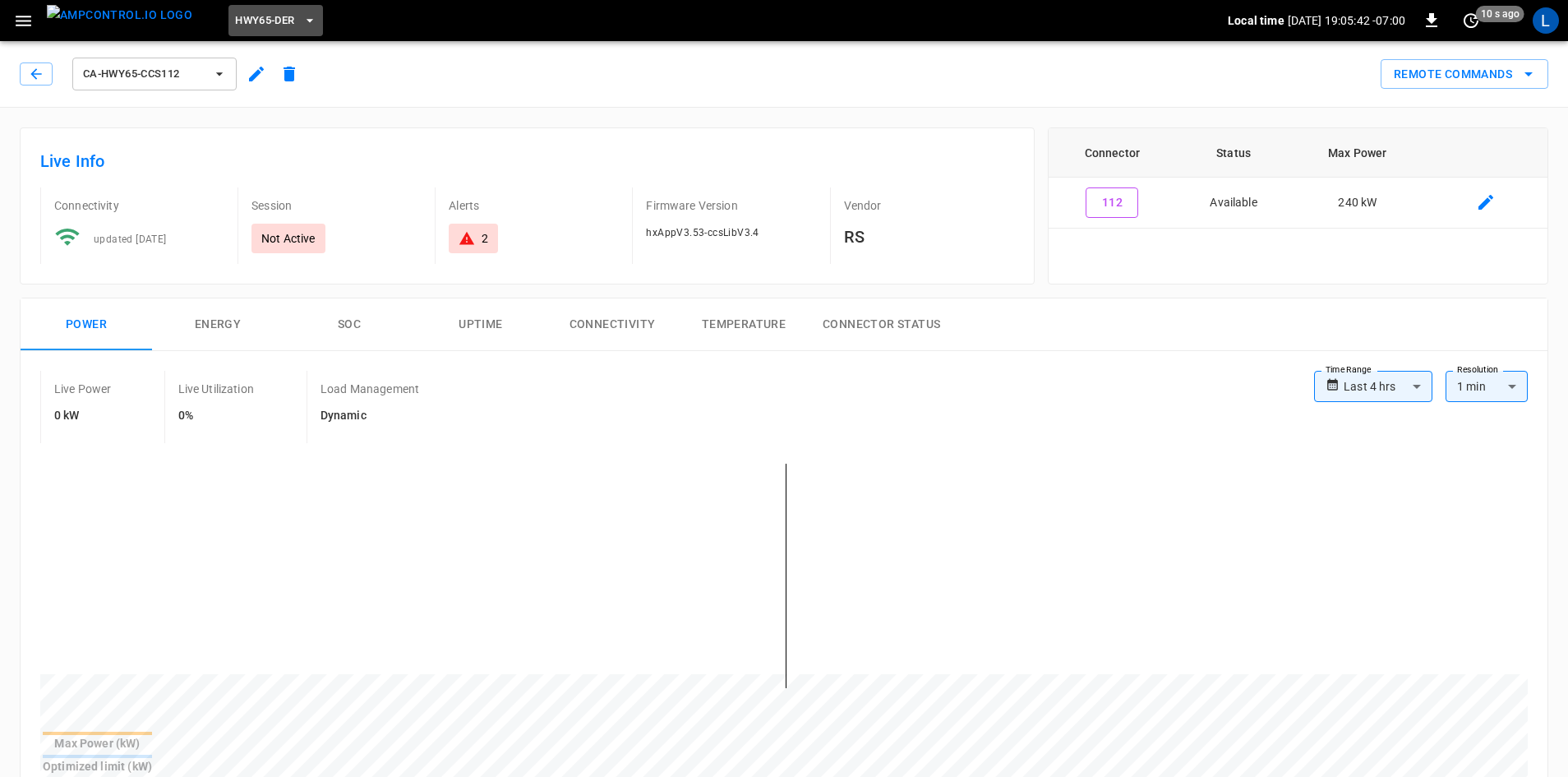
click at [272, 26] on button "HWY65-DER" at bounding box center [275, 20] width 93 height 32
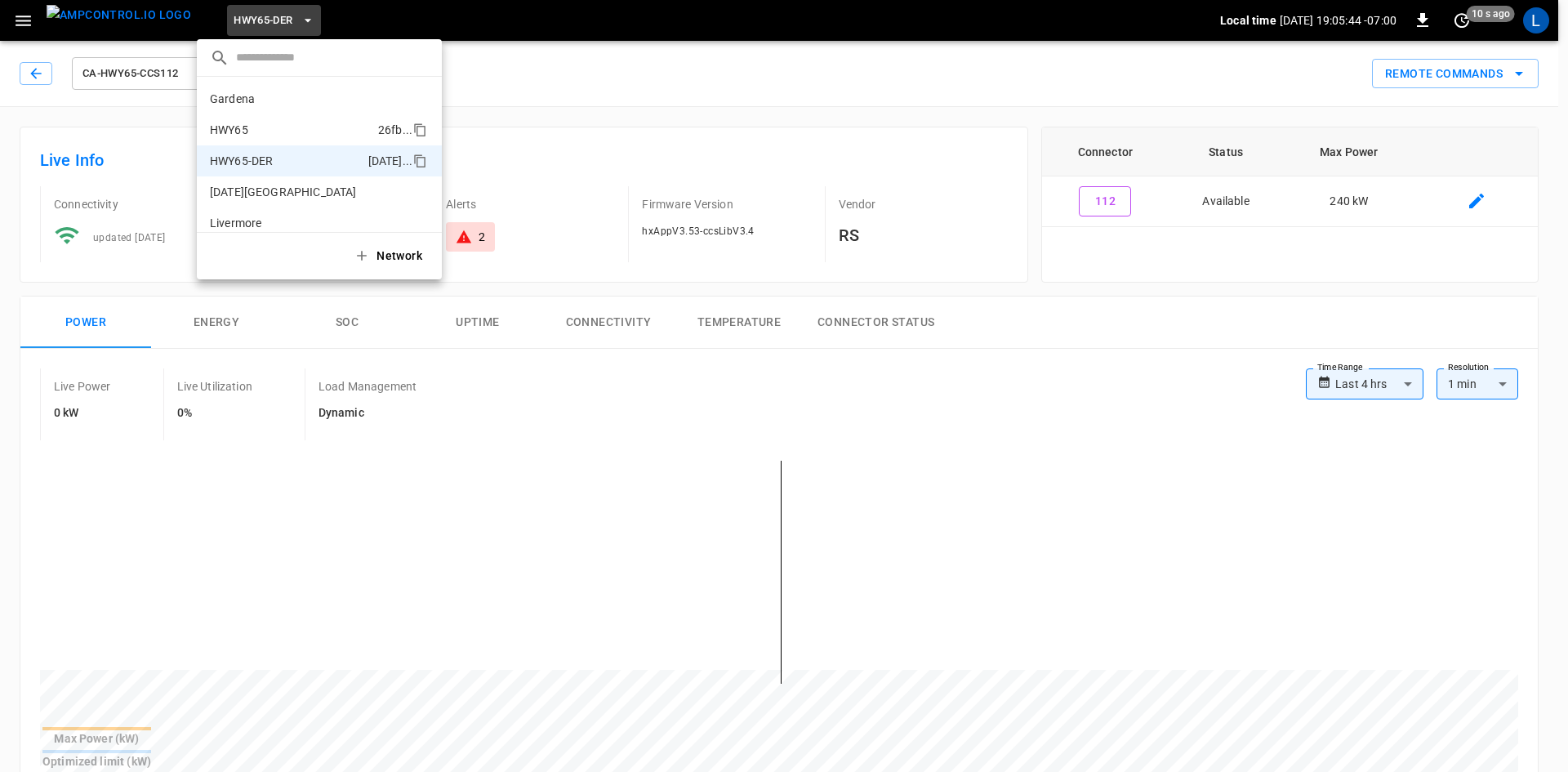
click at [295, 128] on p "HWY65" at bounding box center [290, 130] width 162 height 17
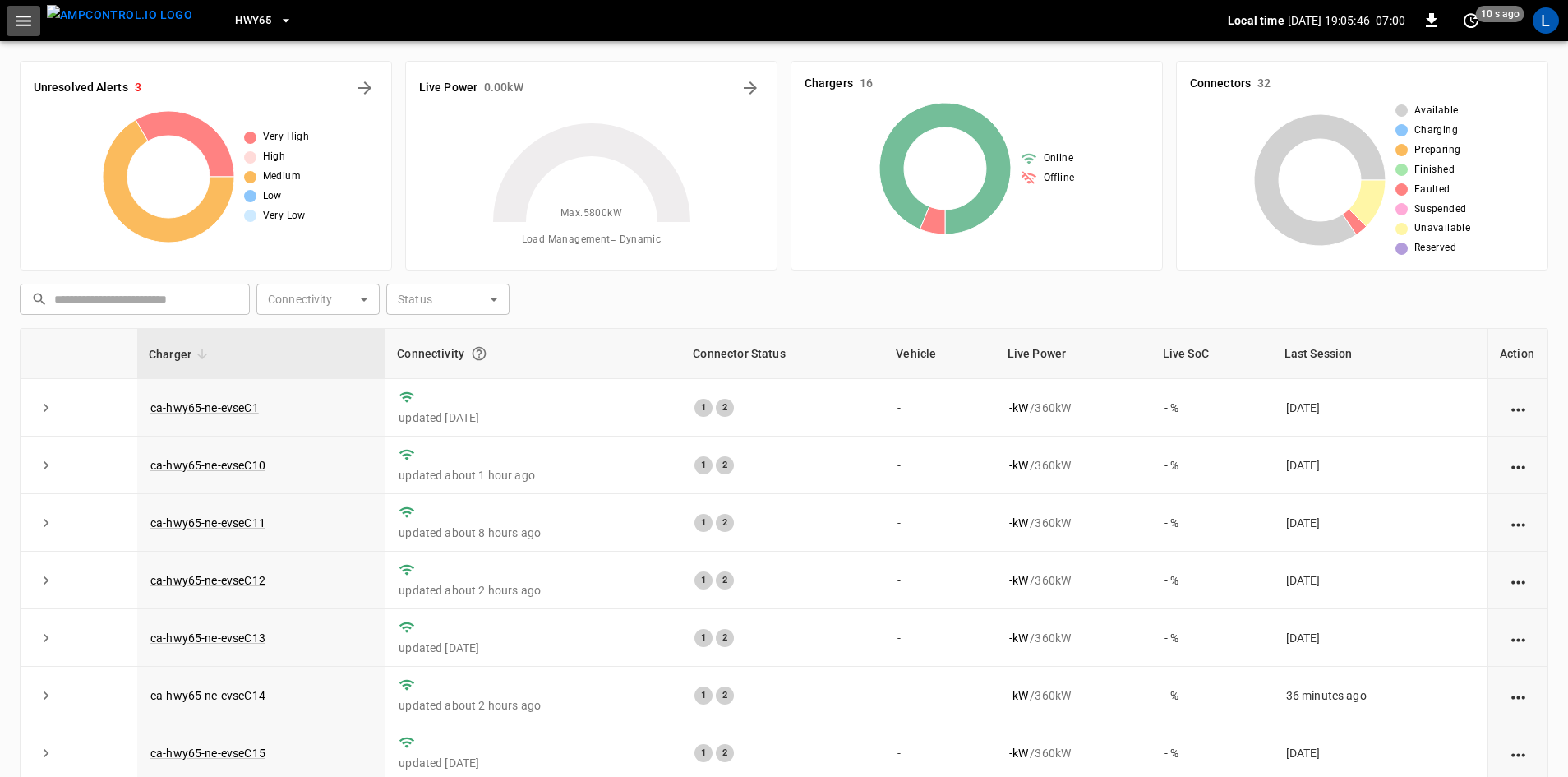
click at [24, 16] on icon "button" at bounding box center [23, 21] width 16 height 11
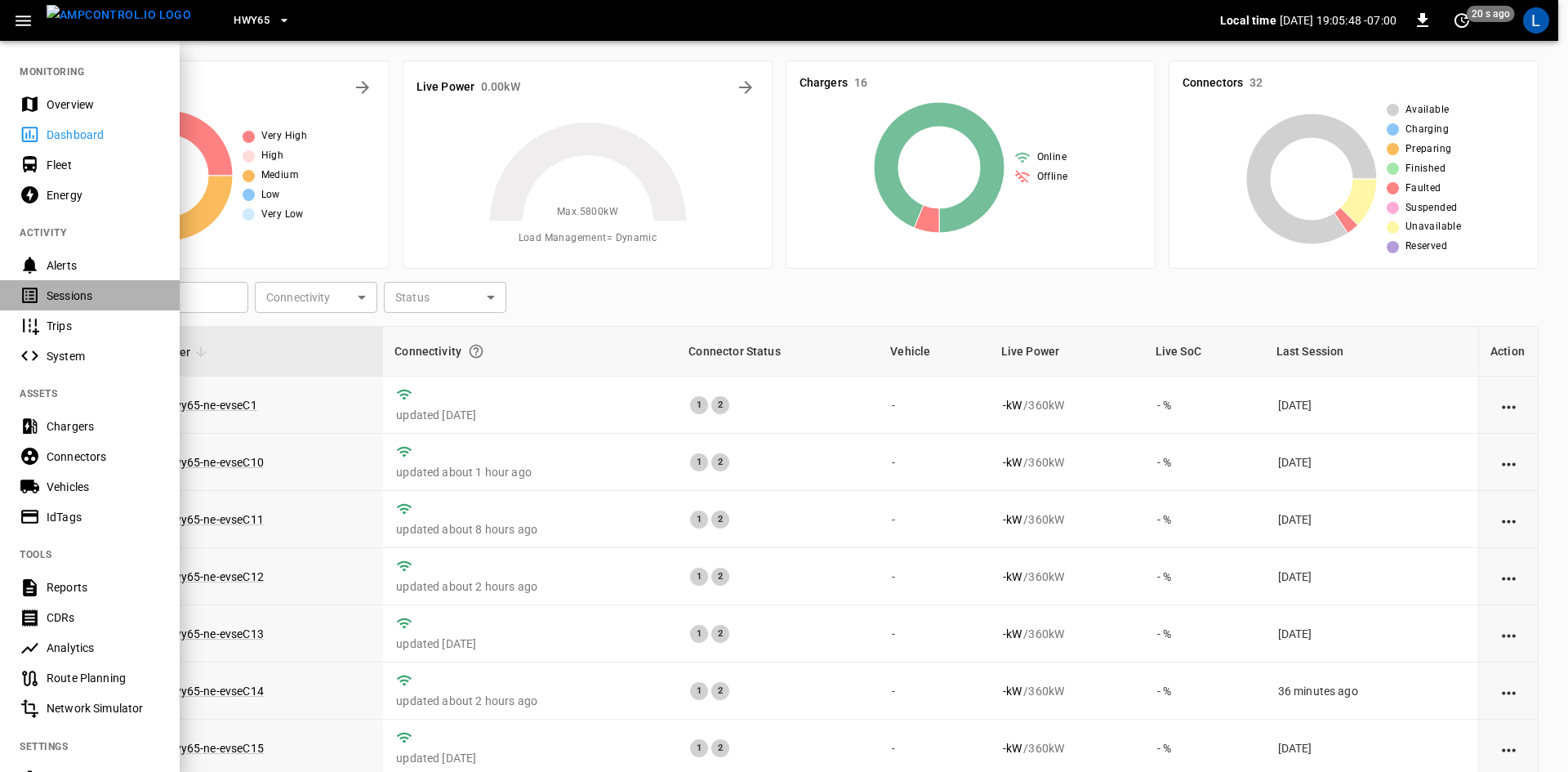
click at [100, 295] on div "Sessions" at bounding box center [104, 296] width 114 height 17
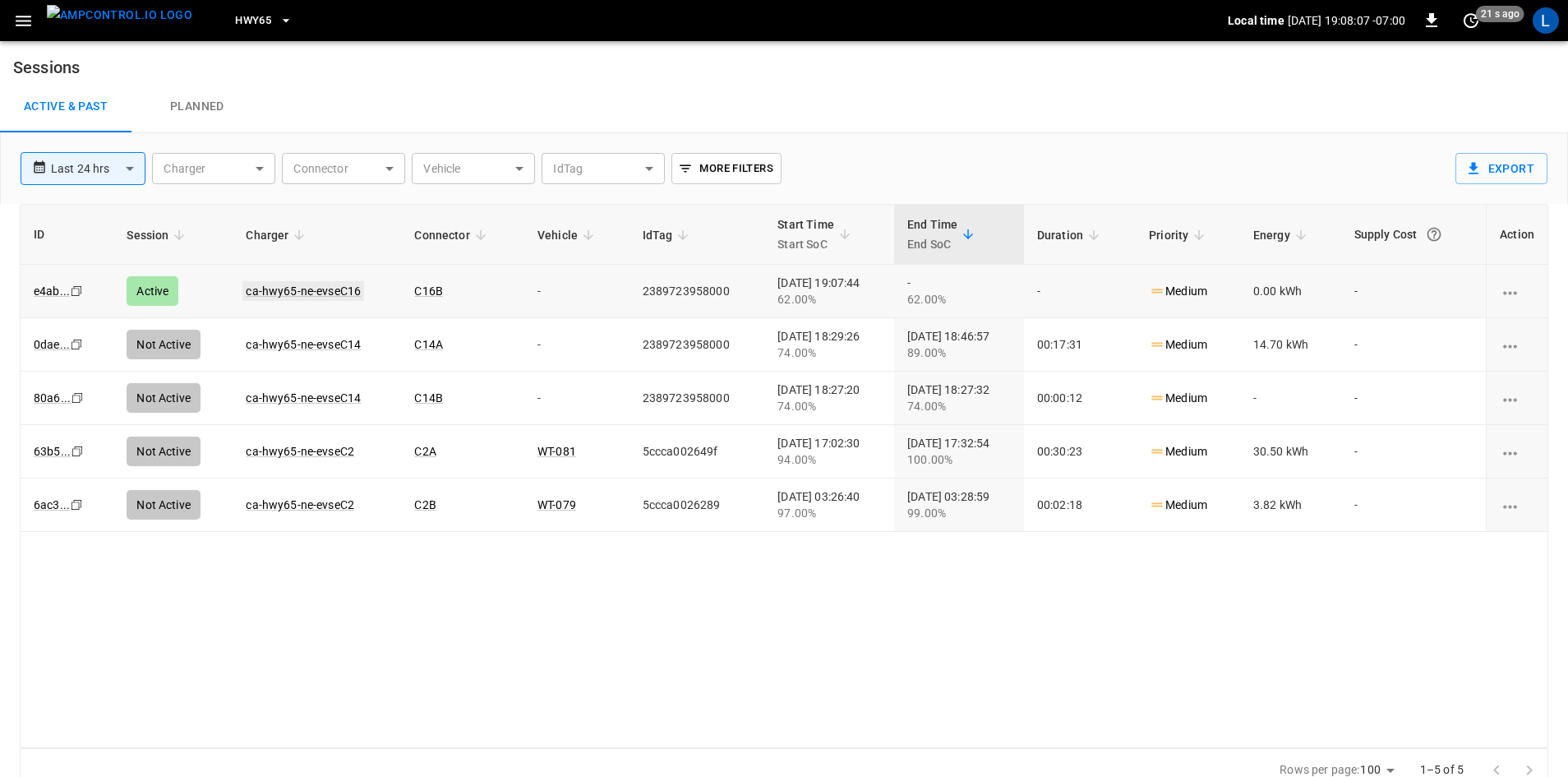
click at [300, 282] on link "ca-hwy65-ne-evseC16" at bounding box center [303, 290] width 122 height 19
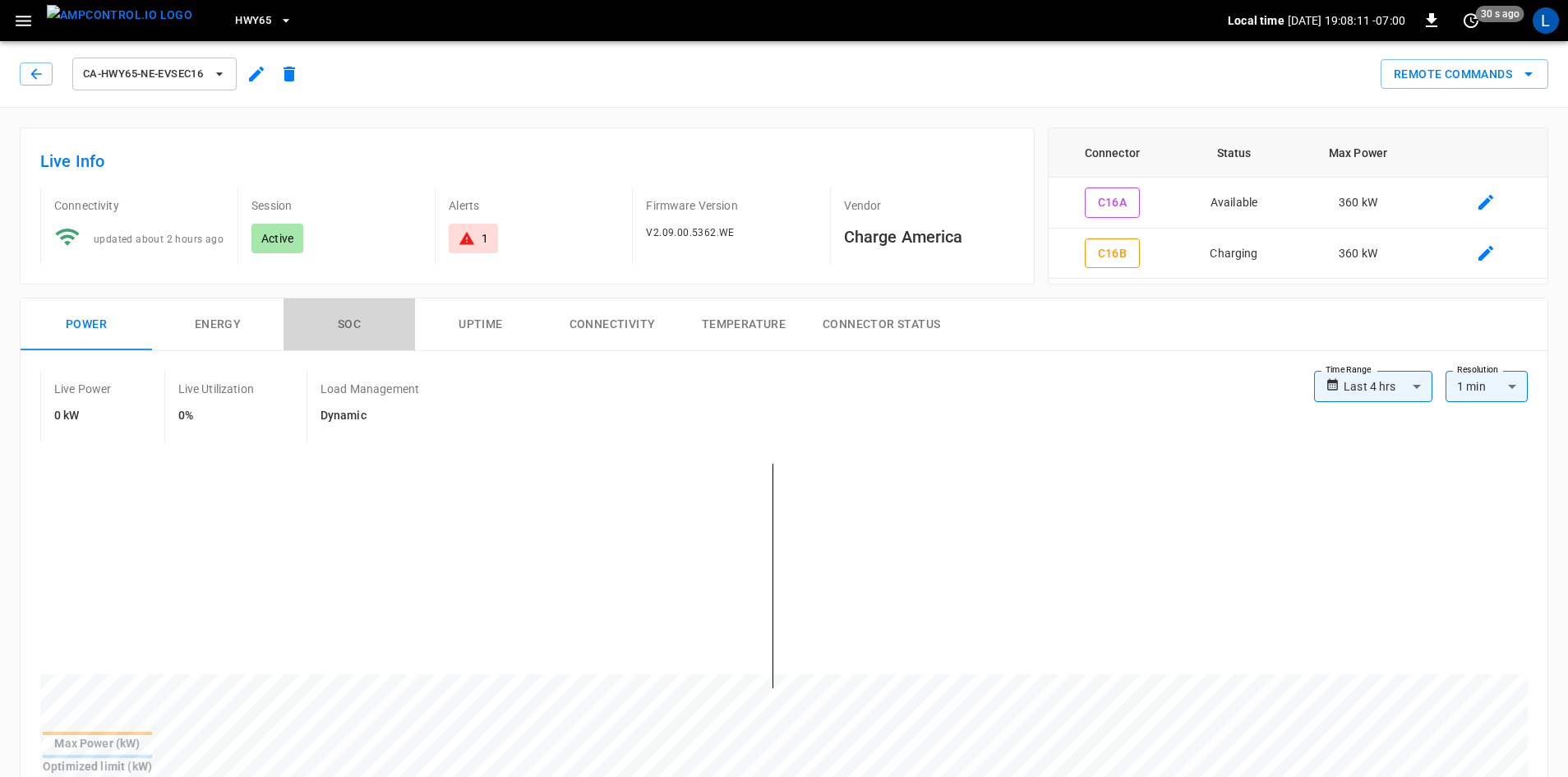
click at [341, 329] on button "SOC" at bounding box center [349, 325] width 131 height 53
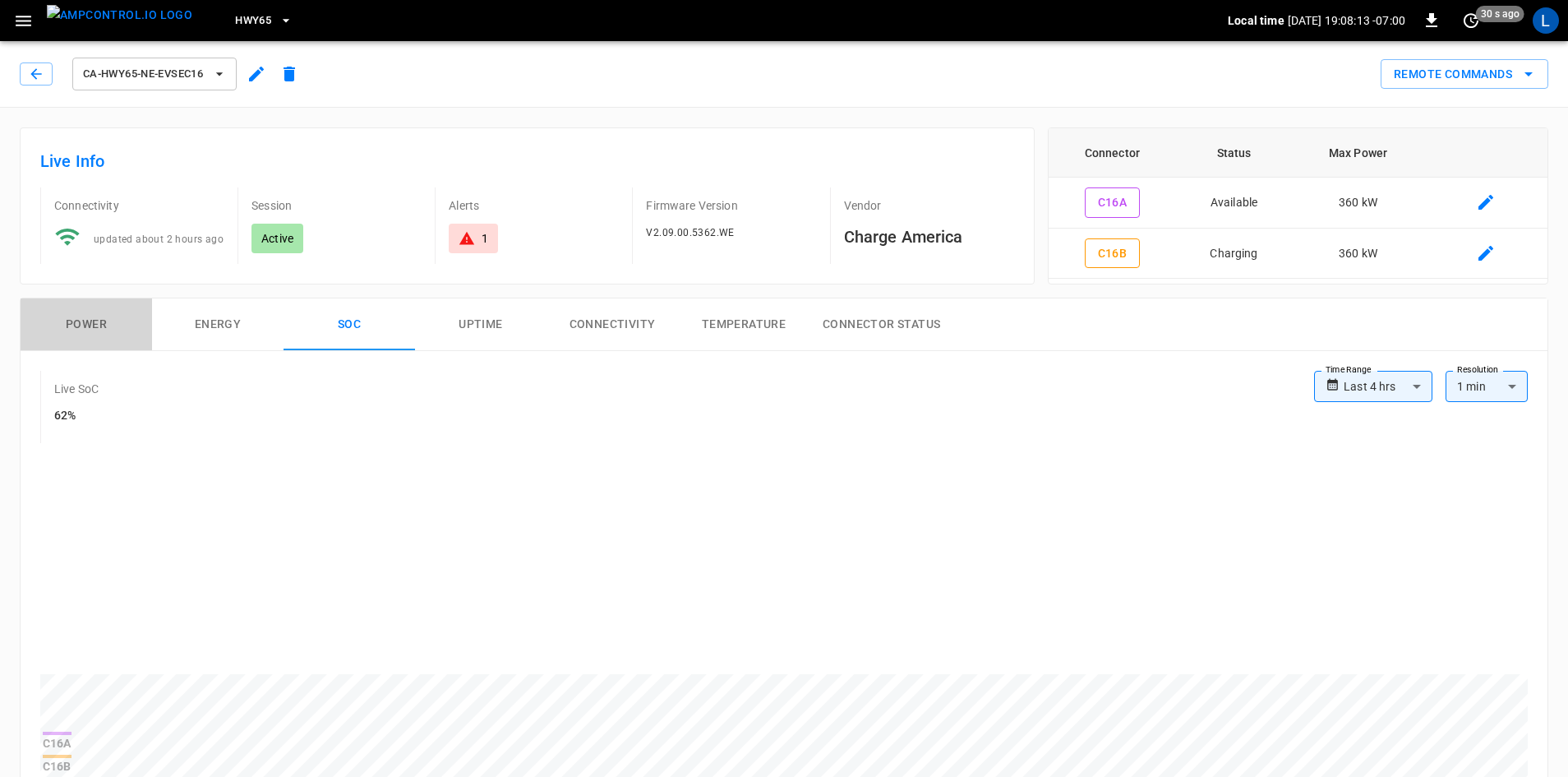
click at [95, 311] on button "Power" at bounding box center [86, 325] width 131 height 53
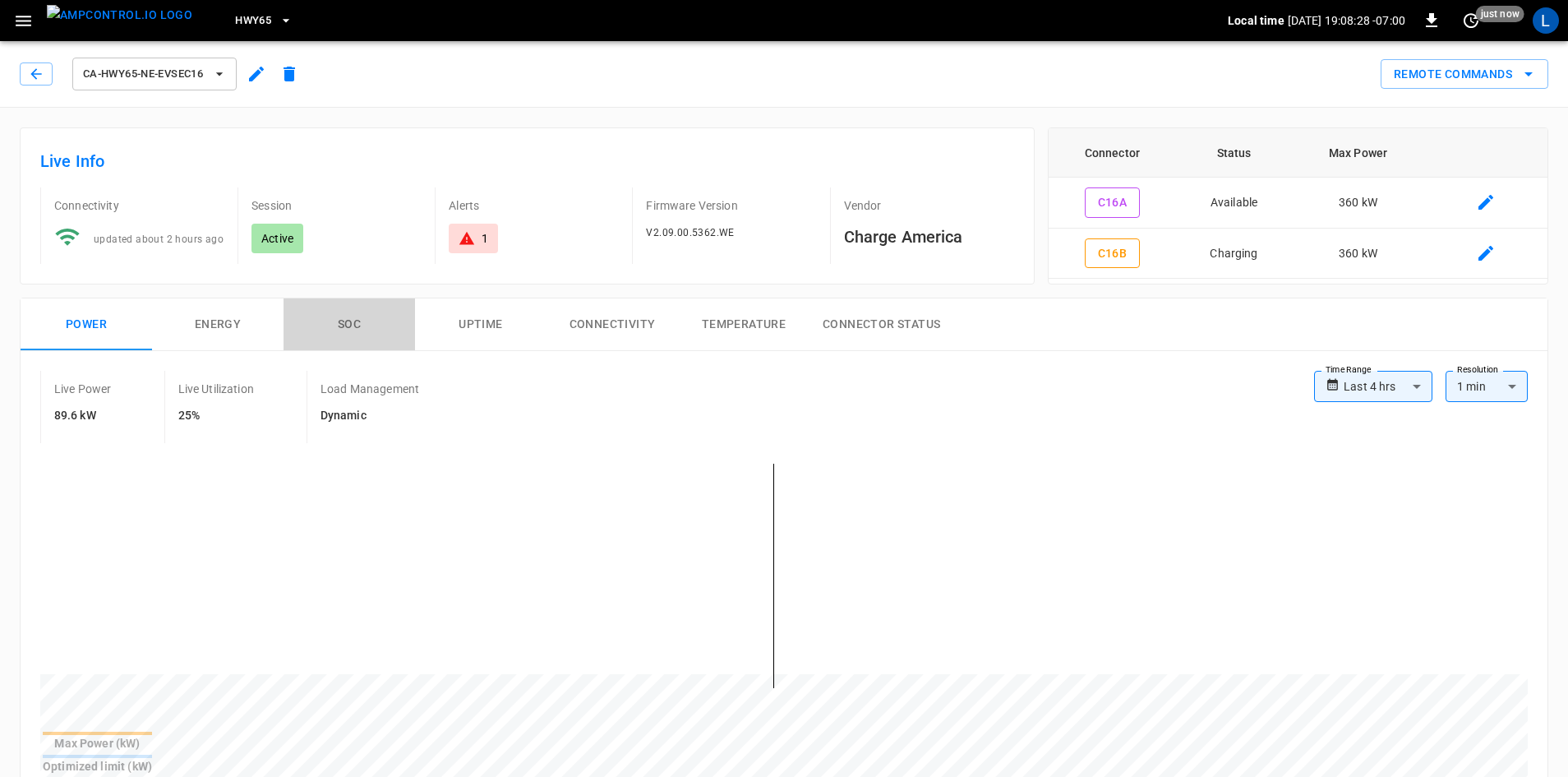
click at [361, 328] on button "SOC" at bounding box center [349, 325] width 131 height 53
